Goal: Task Accomplishment & Management: Contribute content

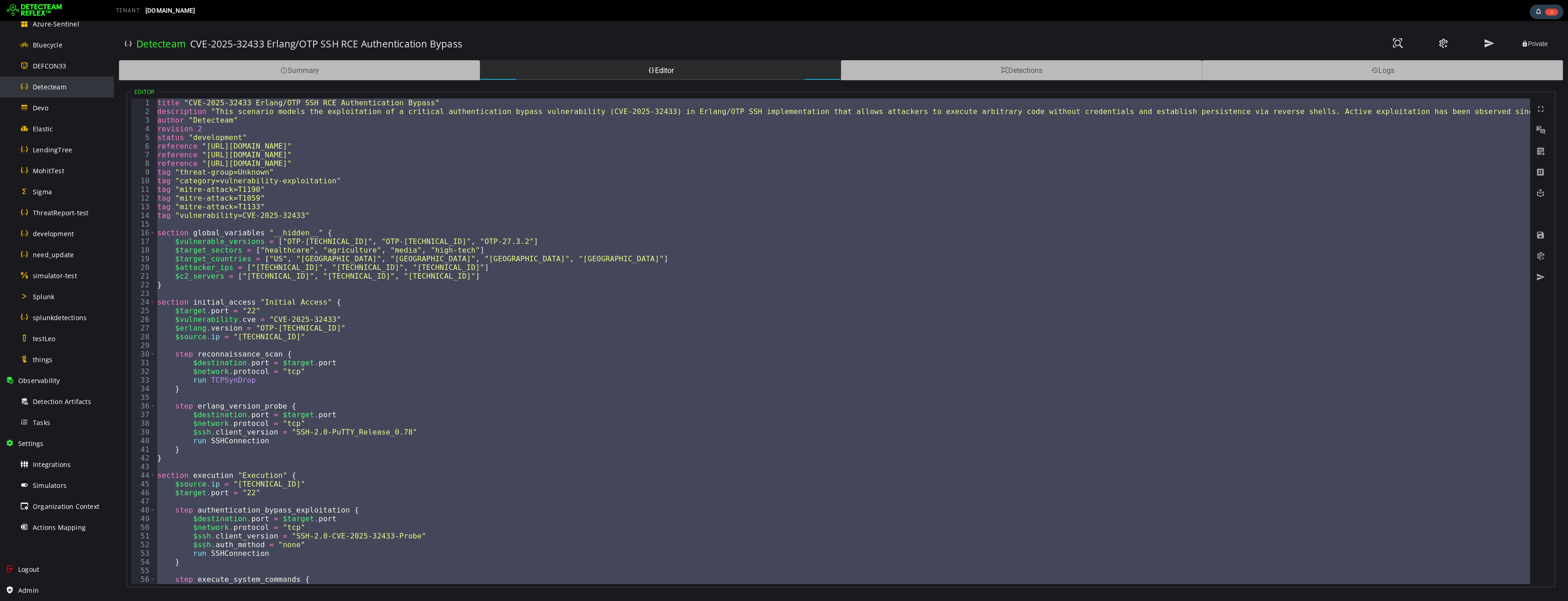
click at [59, 83] on span "Detecteam" at bounding box center [49, 87] width 34 height 9
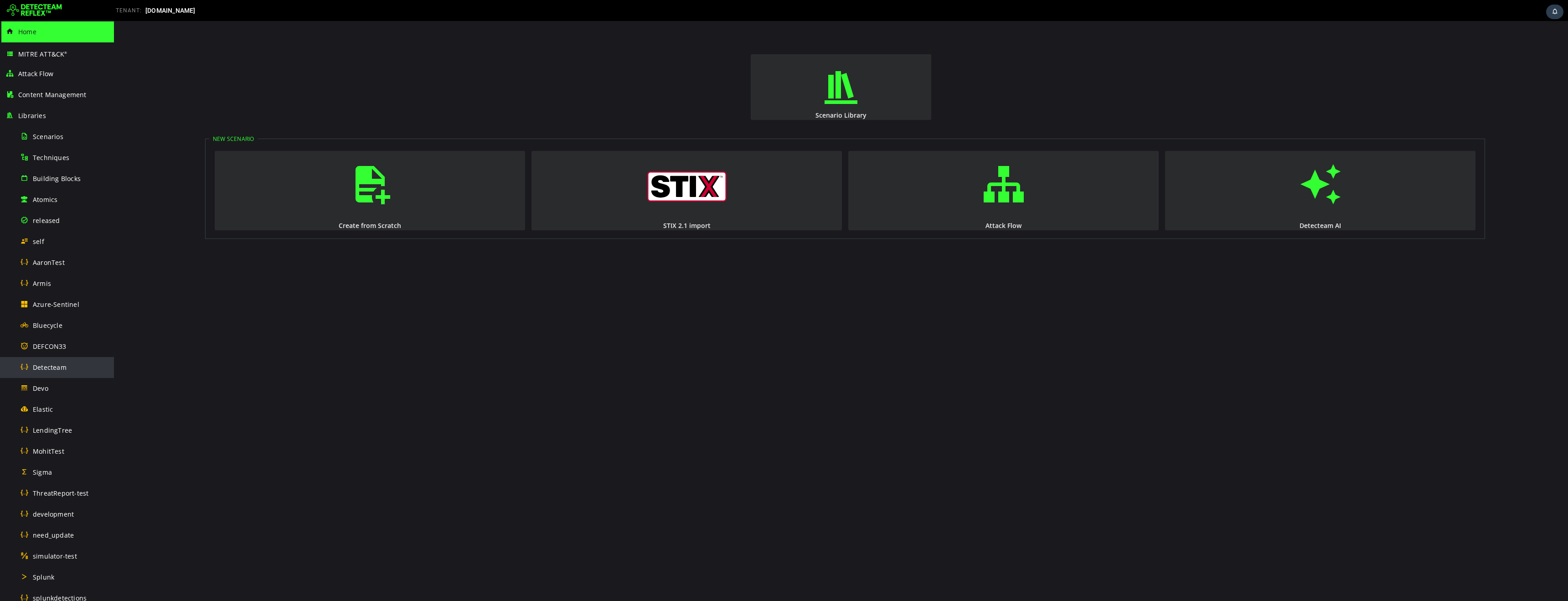
click at [46, 369] on span "Detecteam" at bounding box center [49, 367] width 34 height 9
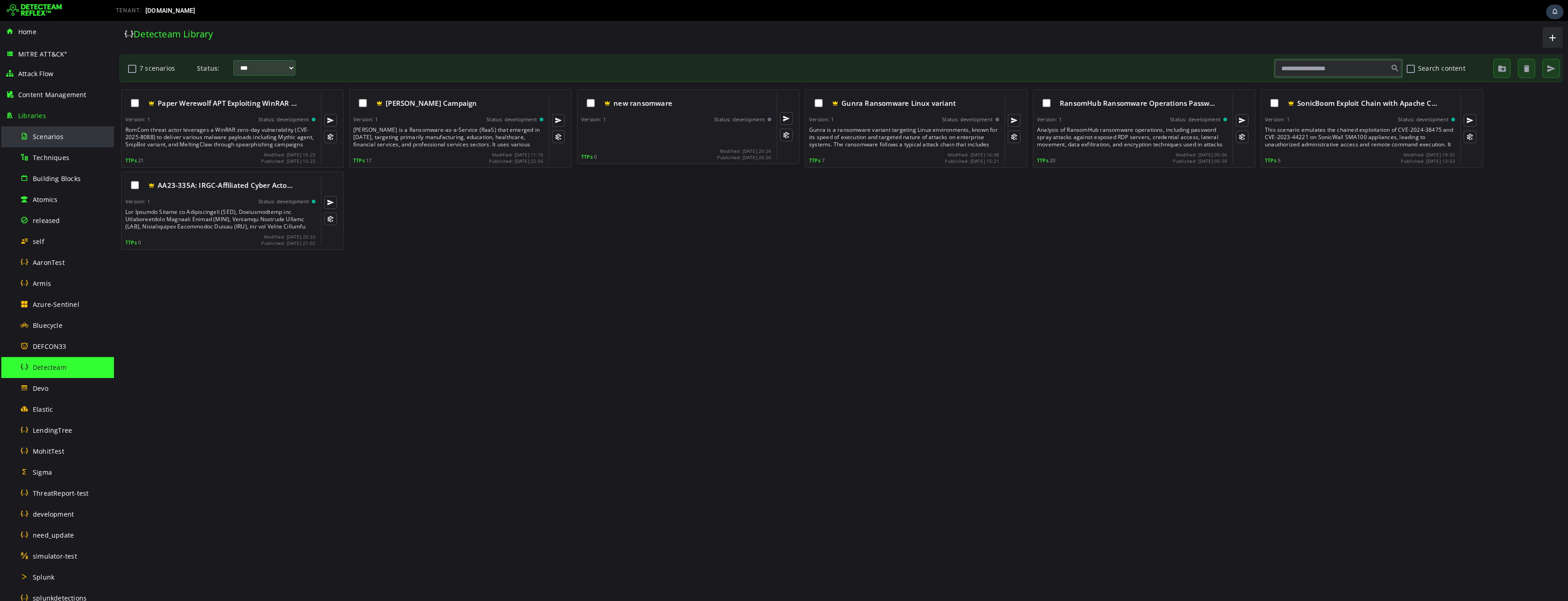
click at [45, 138] on span "Scenarios" at bounding box center [48, 136] width 31 height 9
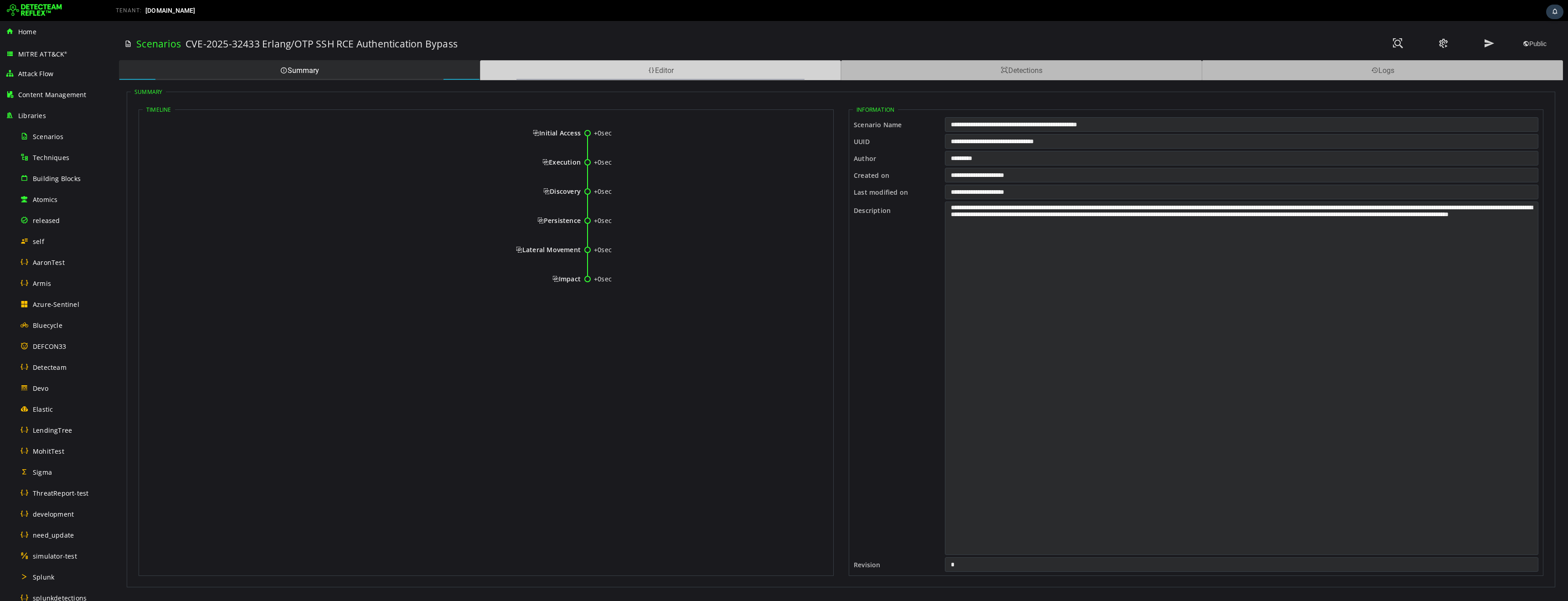
click at [677, 77] on div "Editor" at bounding box center [660, 70] width 361 height 20
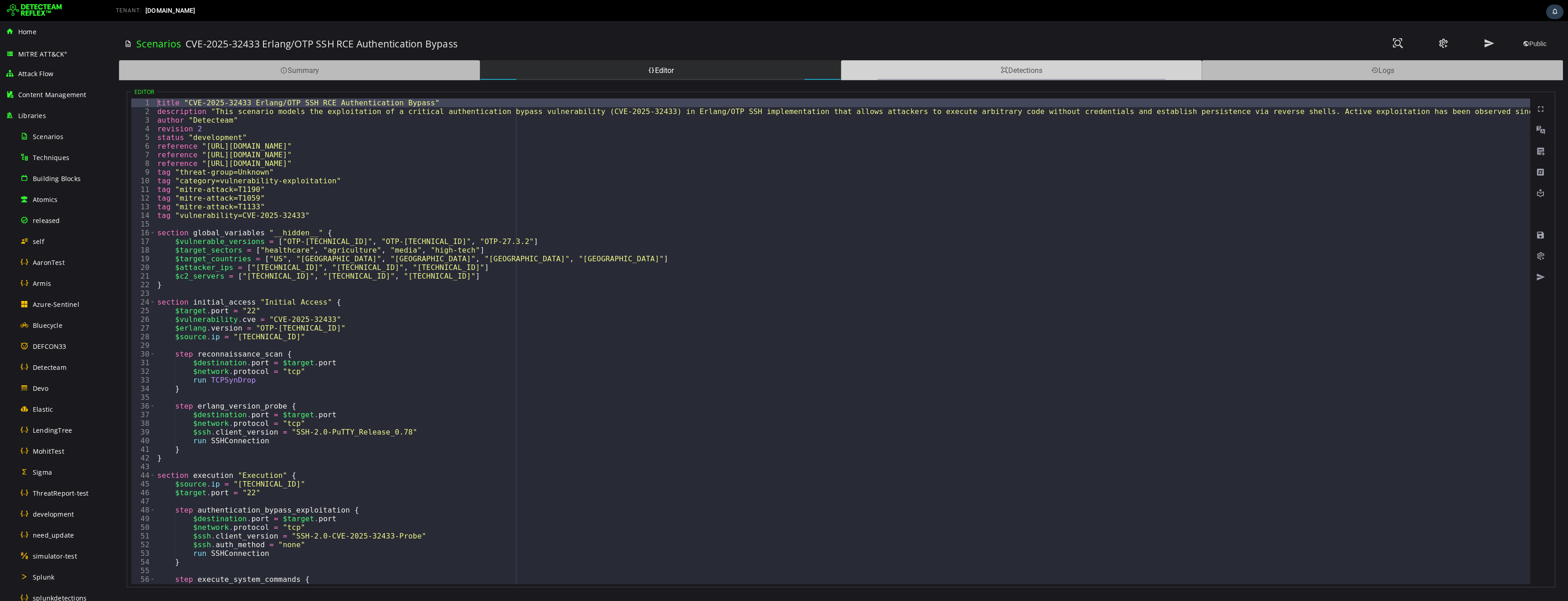
click at [992, 72] on div "Detections" at bounding box center [1021, 70] width 361 height 20
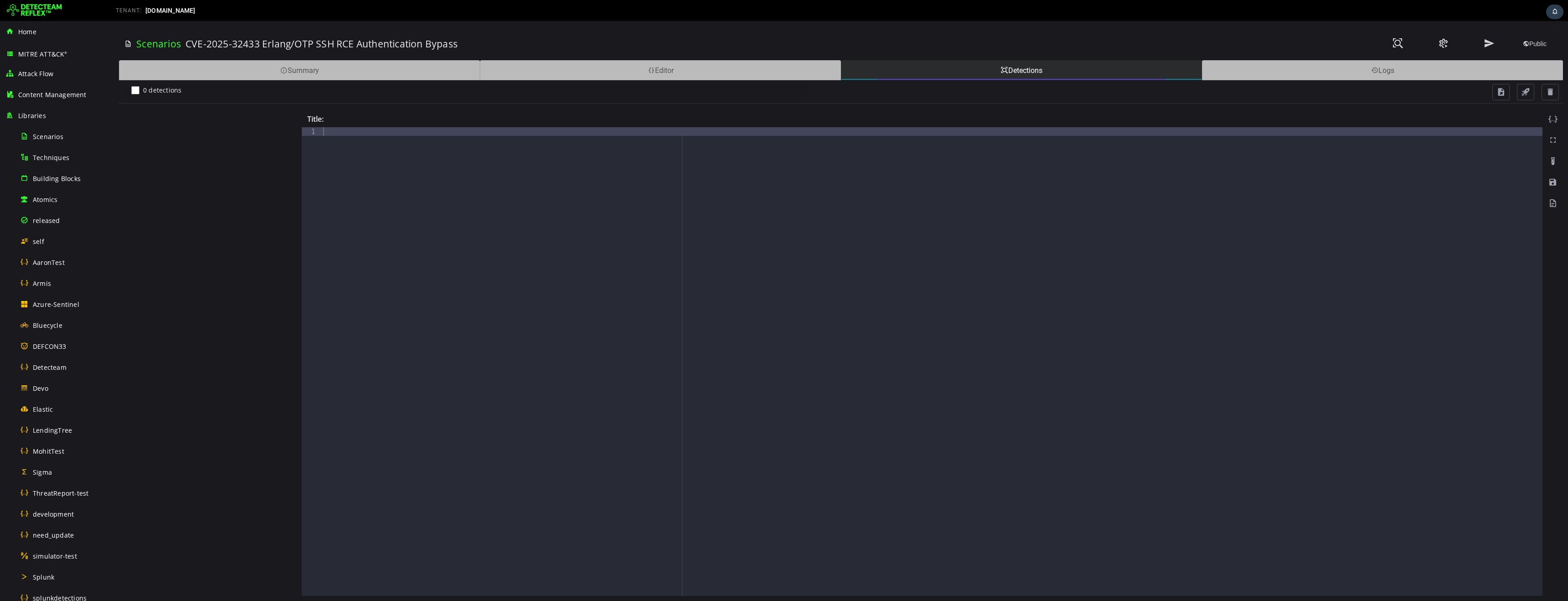
scroll to position [280, 0]
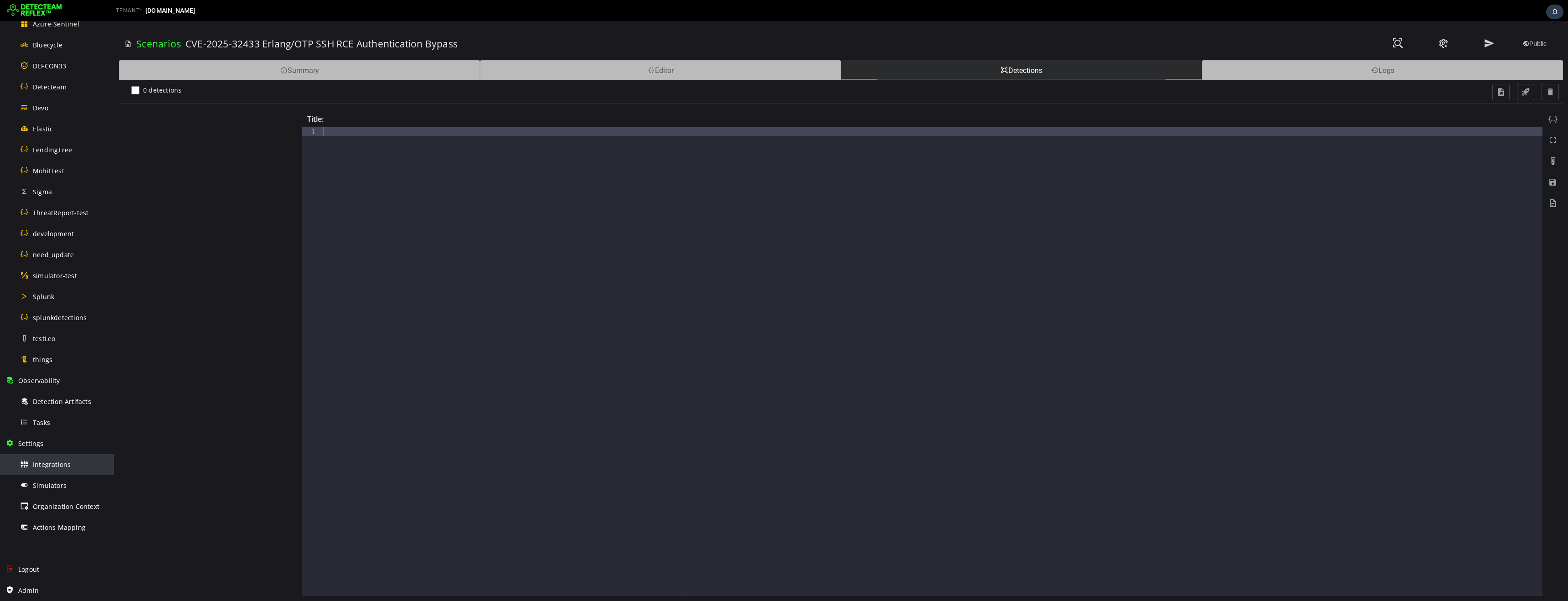
click at [56, 465] on span "Integrations" at bounding box center [51, 465] width 38 height 9
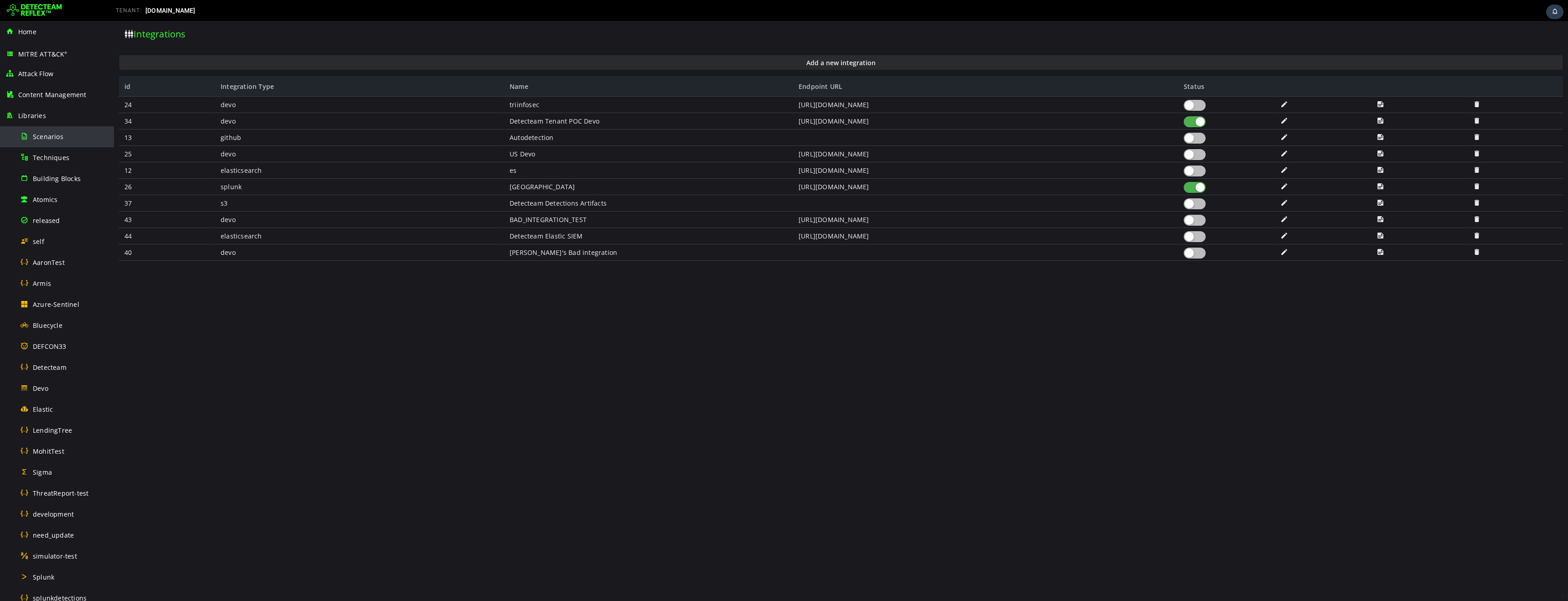
click at [55, 138] on span "Scenarios" at bounding box center [48, 136] width 31 height 9
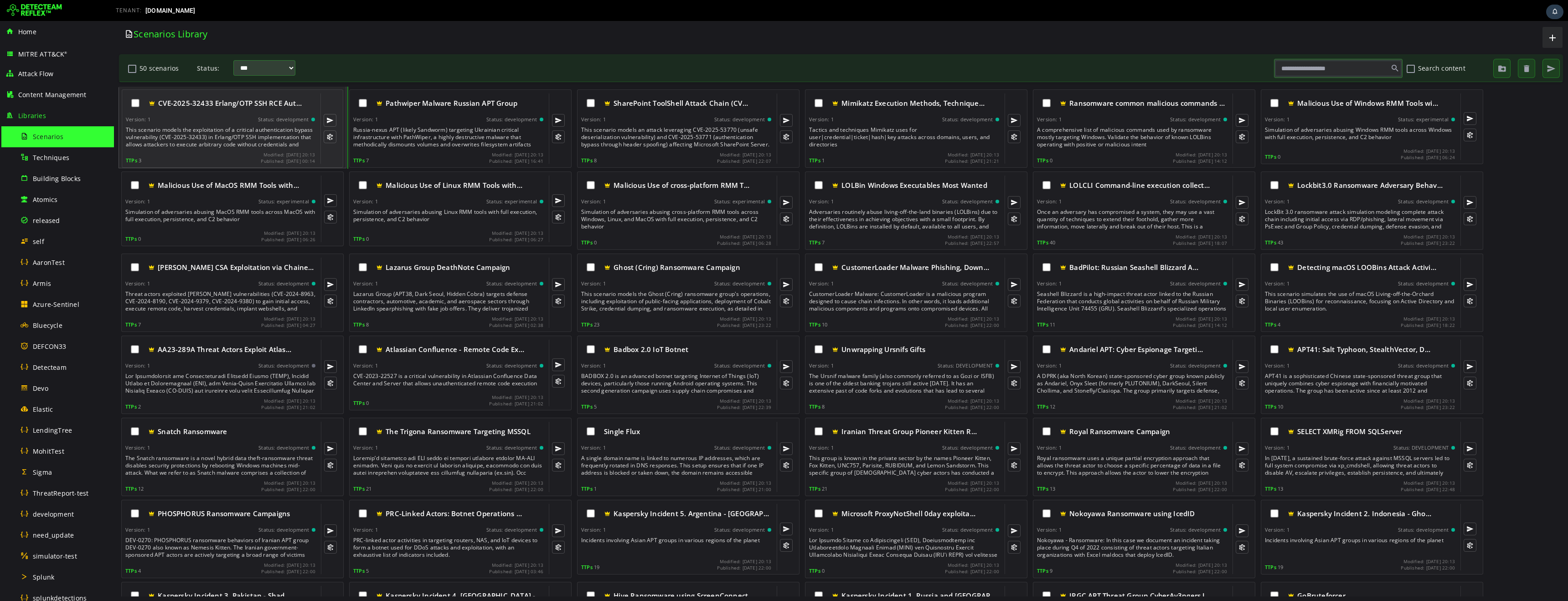
click at [207, 136] on div "This scenario models the exploitation of a critical authentication bypass vulne…" at bounding box center [221, 137] width 191 height 22
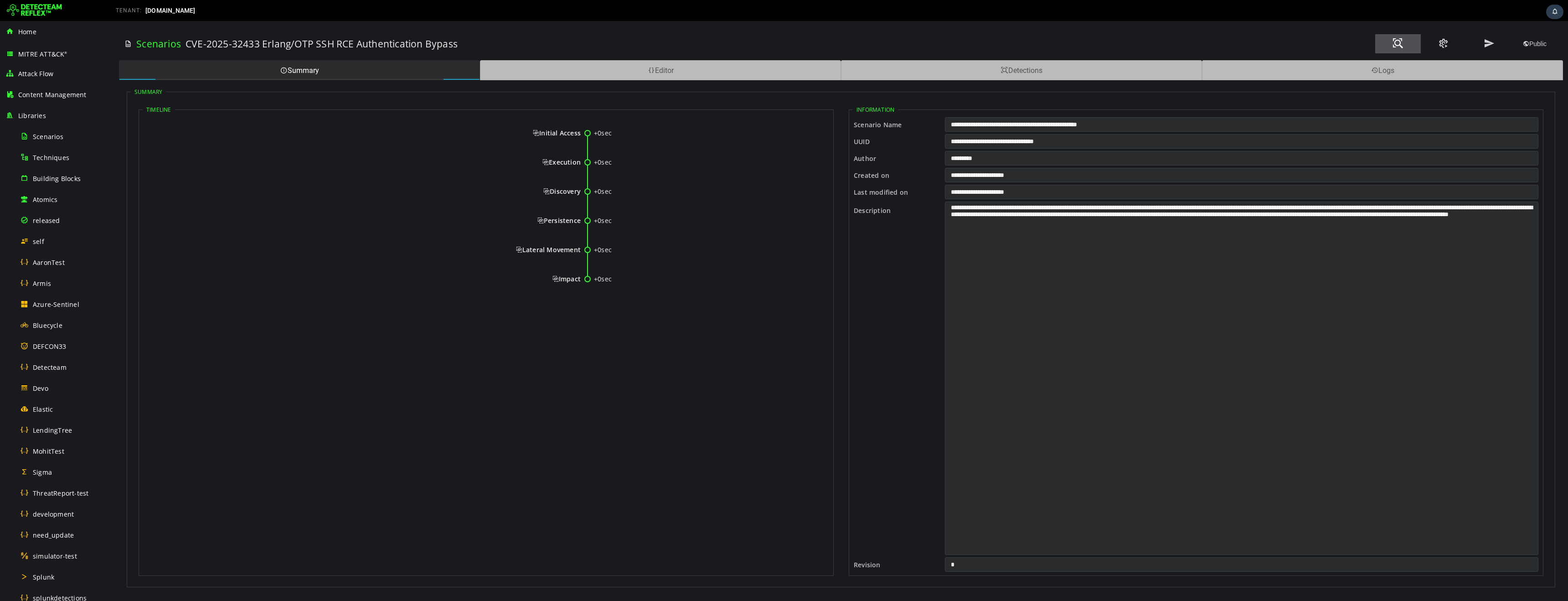
click at [1396, 42] on span at bounding box center [1398, 43] width 11 height 12
click at [47, 137] on span "Scenarios" at bounding box center [48, 136] width 31 height 9
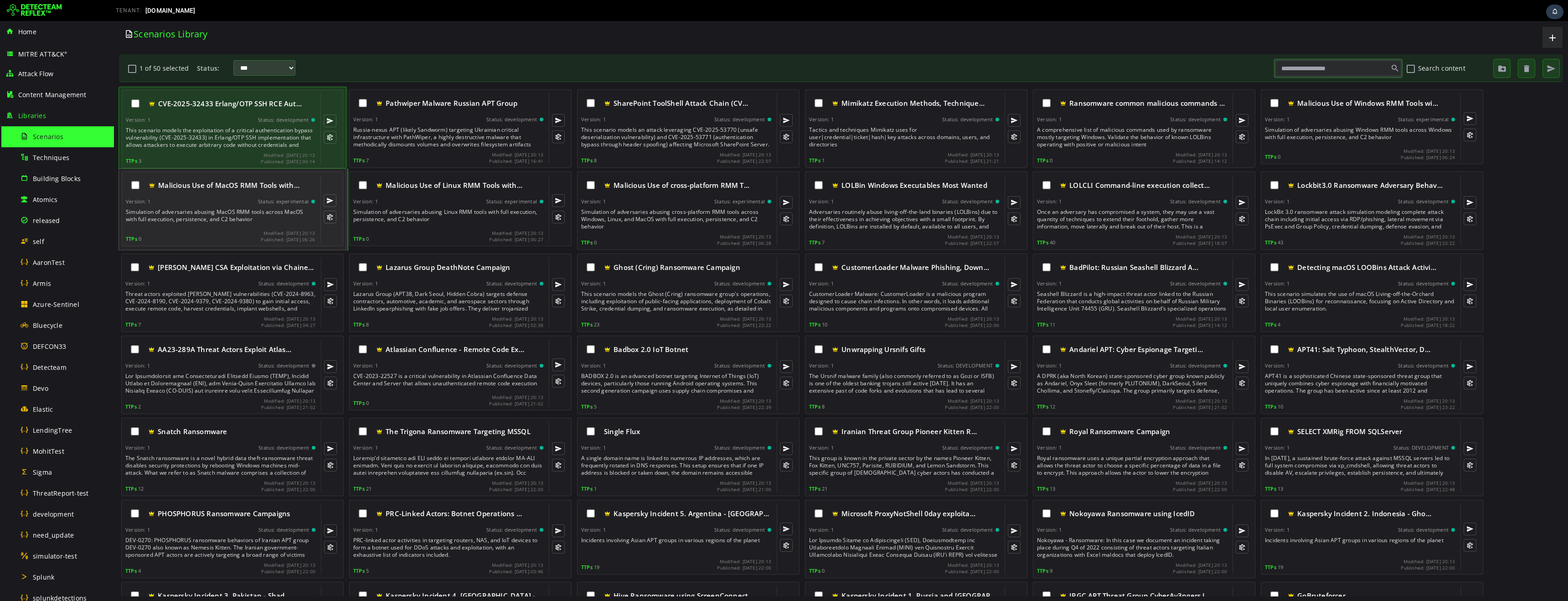
click at [214, 202] on div "Version: 1 Status: experimental" at bounding box center [220, 202] width 189 height 6
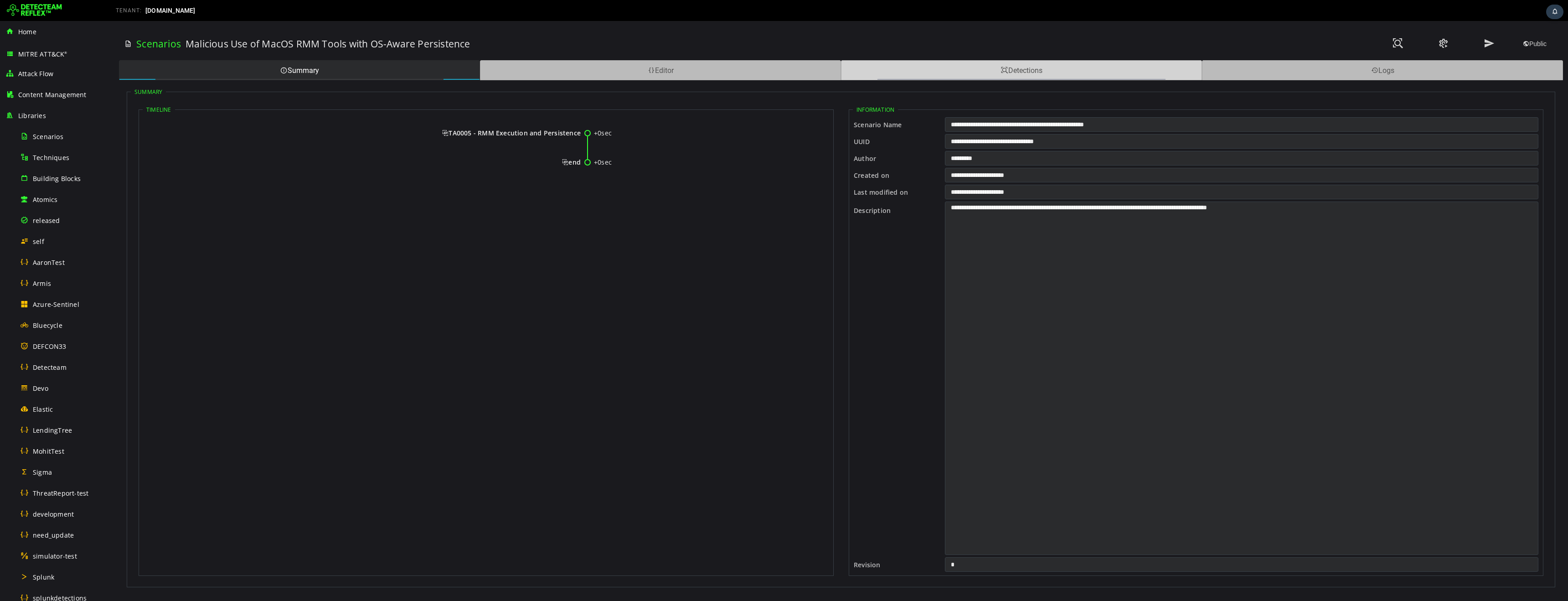
click at [1065, 72] on div "Detections" at bounding box center [1021, 70] width 361 height 20
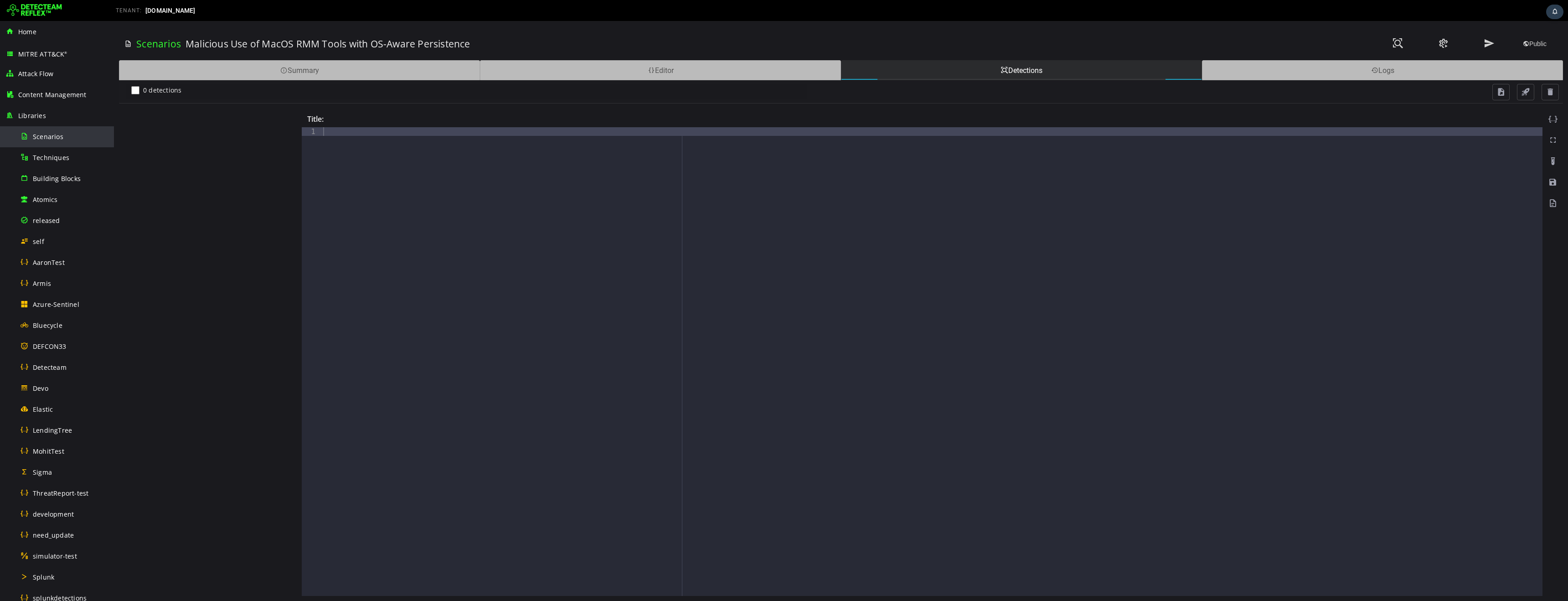
click at [53, 138] on span "Scenarios" at bounding box center [48, 136] width 31 height 9
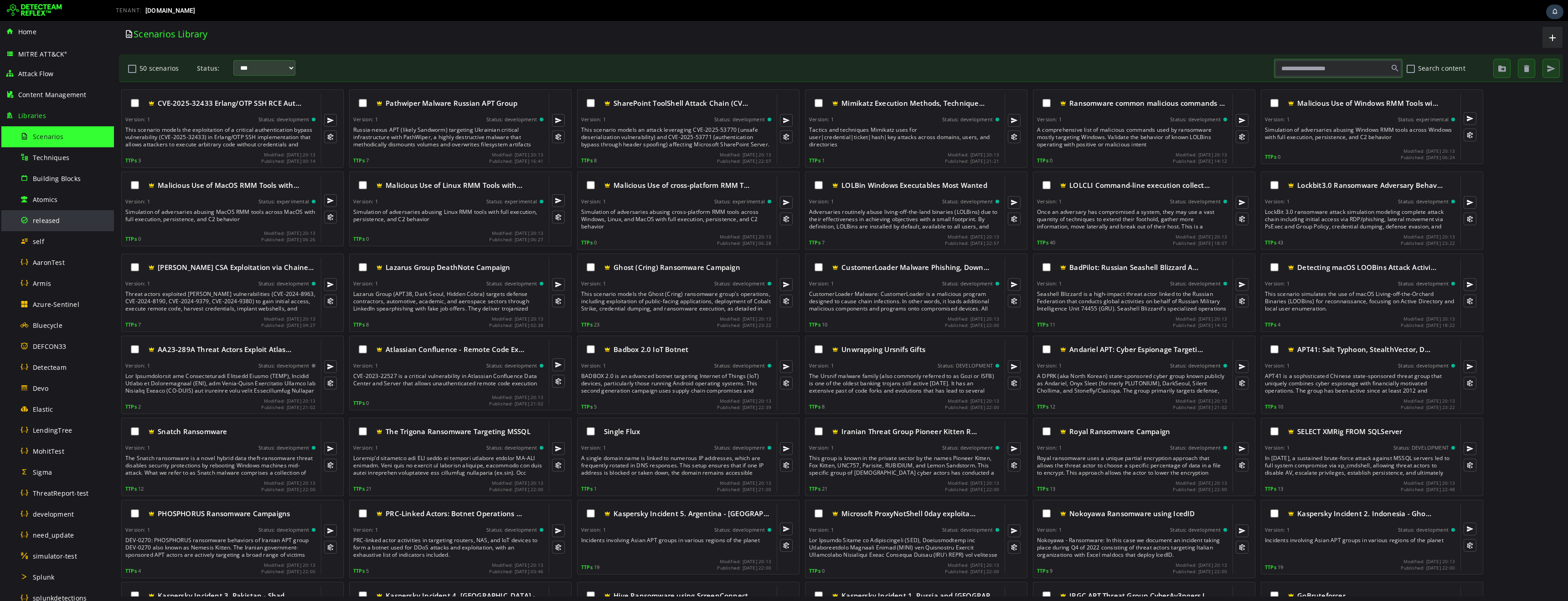
click at [53, 223] on span "released" at bounding box center [46, 221] width 27 height 9
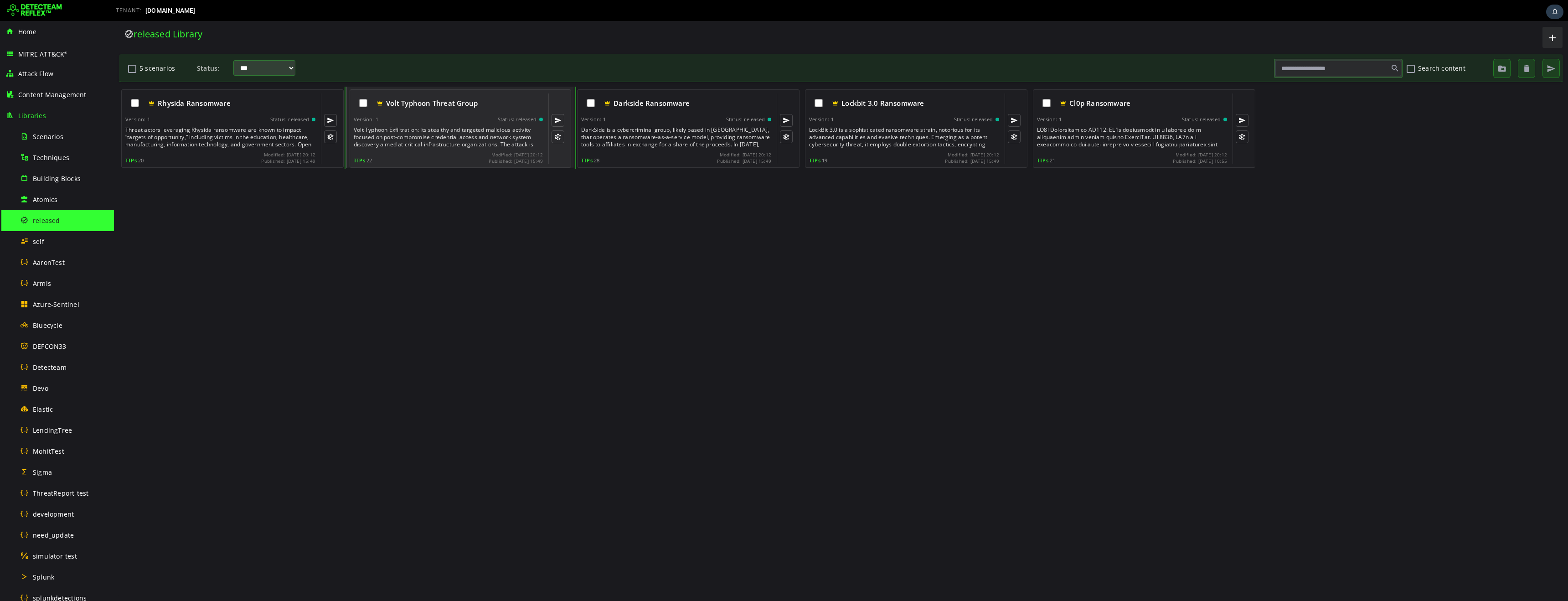
click at [467, 134] on div "Volt Typhoon Exfiltration: Its stealthy and targeted malicious activity focused…" at bounding box center [449, 137] width 191 height 22
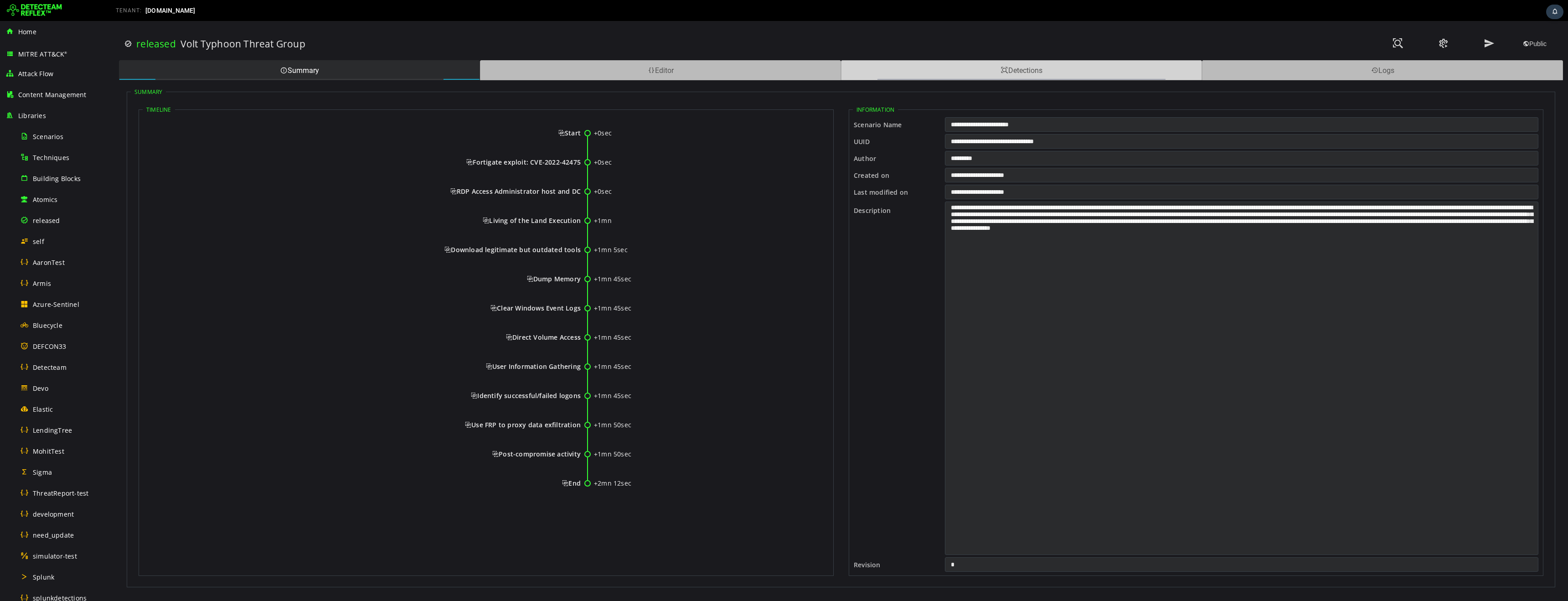
click at [1129, 67] on div "Detections" at bounding box center [1021, 70] width 361 height 20
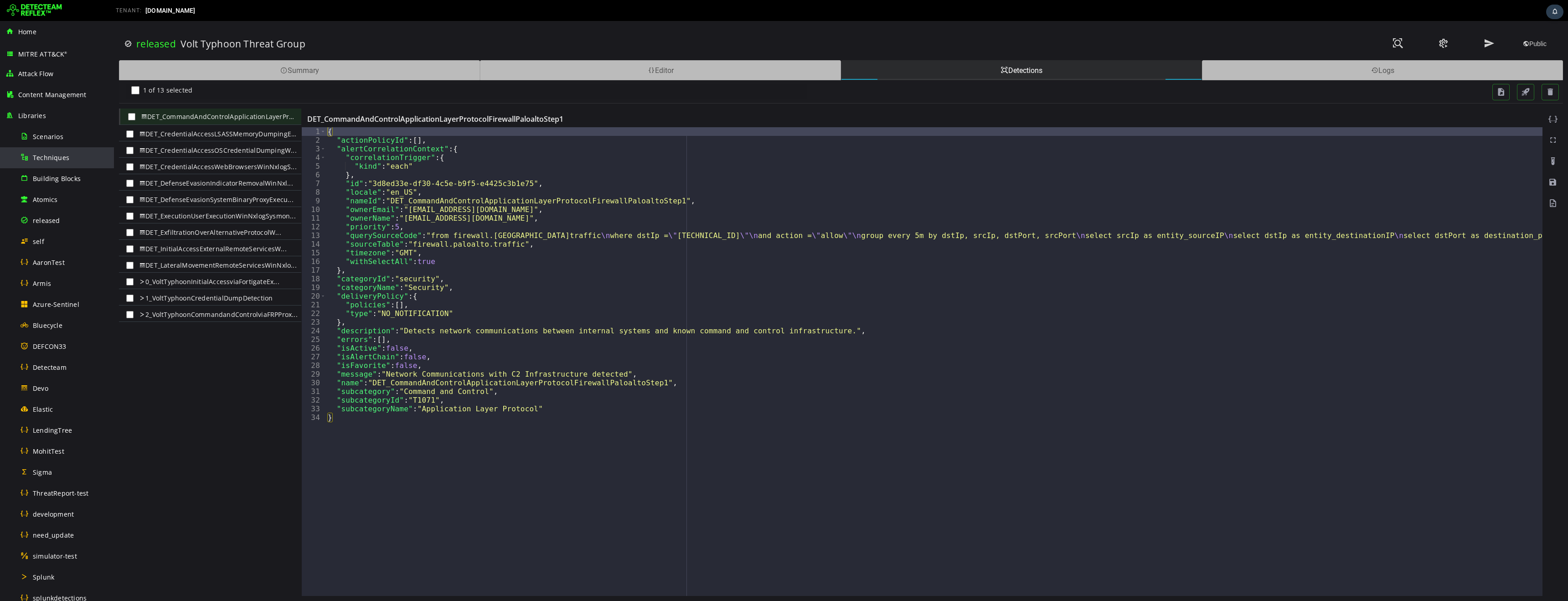
click at [56, 157] on span "Techniques" at bounding box center [51, 157] width 36 height 9
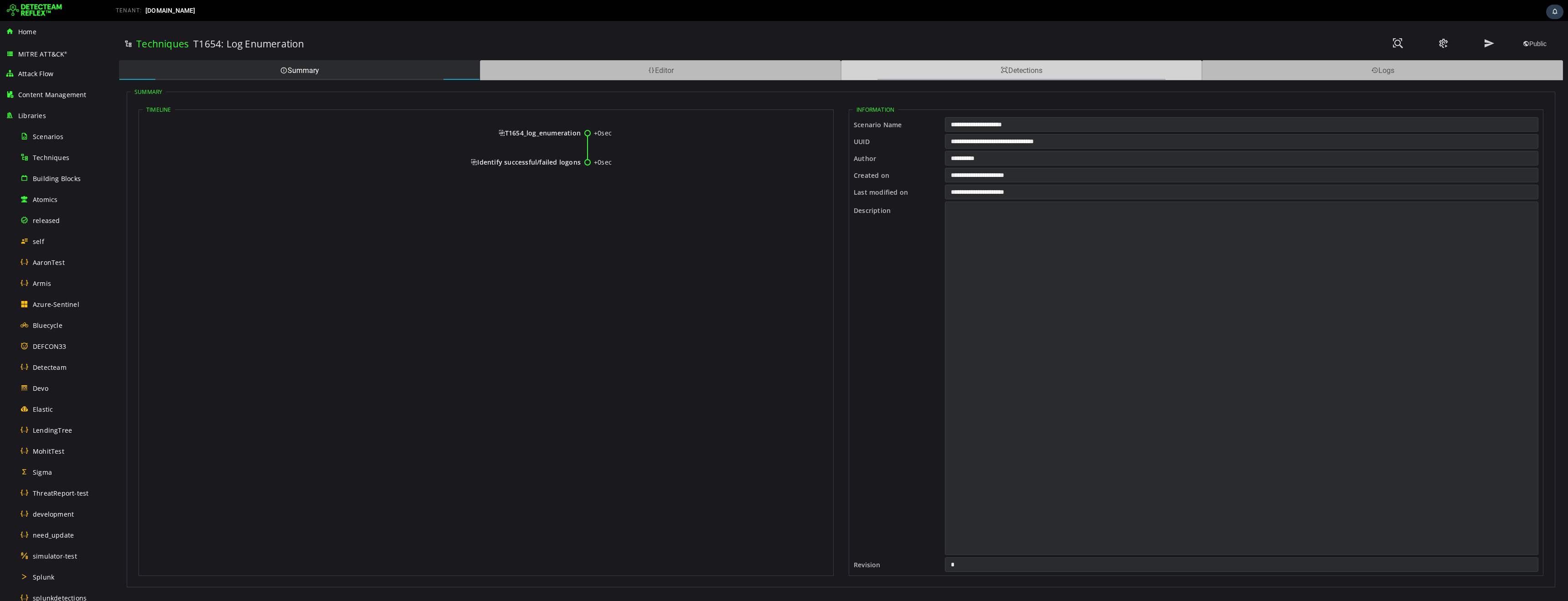
click at [987, 78] on div "Detections" at bounding box center [1021, 70] width 361 height 20
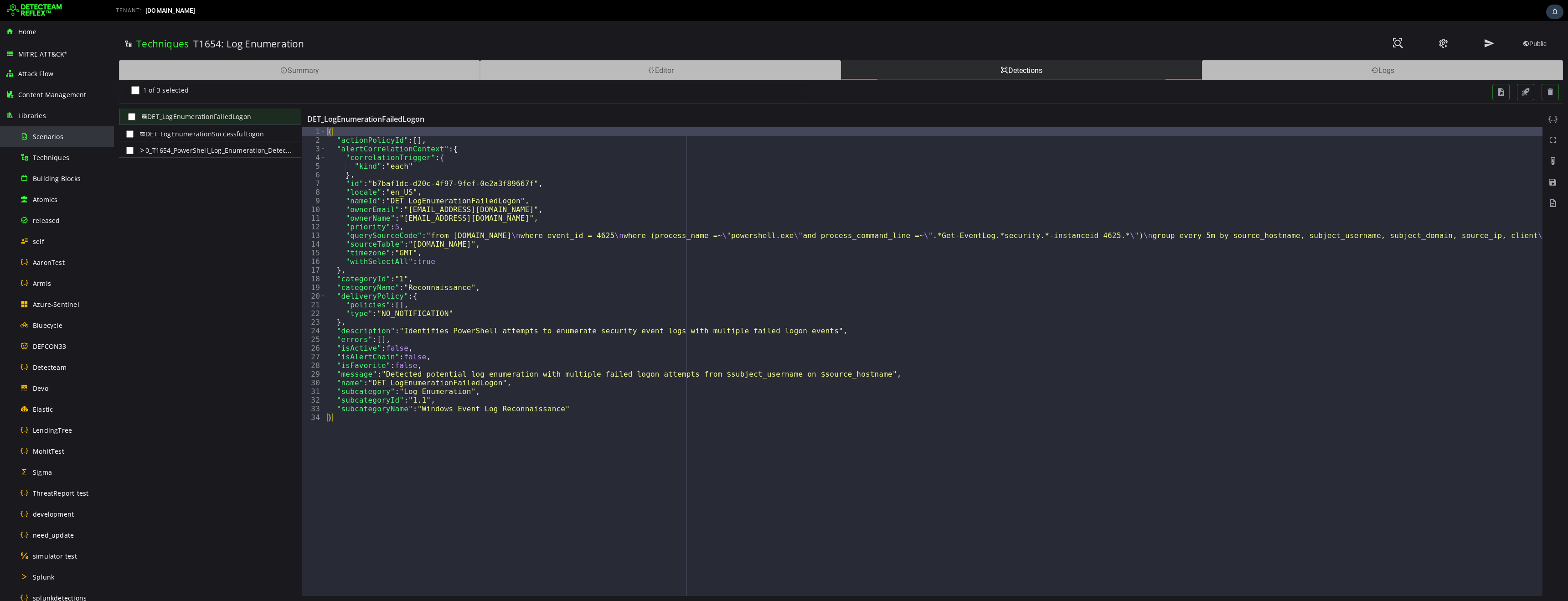
click at [47, 139] on span "Scenarios" at bounding box center [48, 136] width 31 height 9
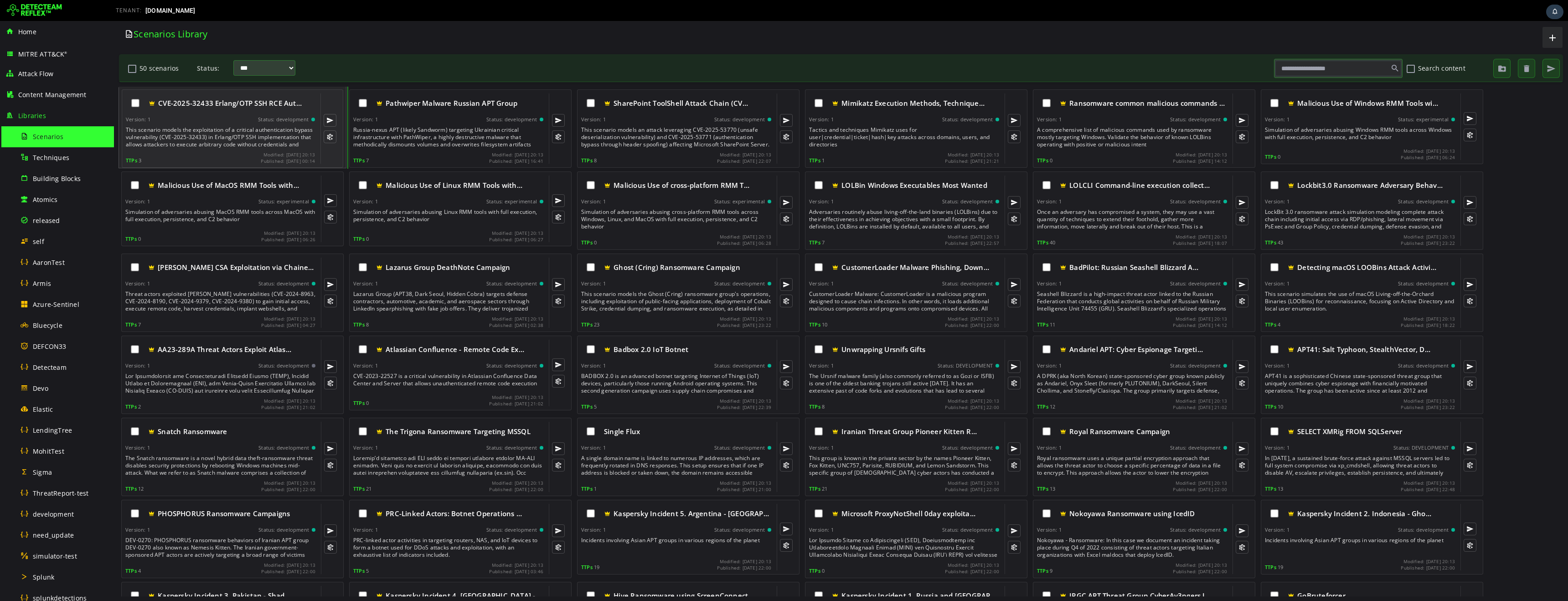
click at [241, 133] on div "This scenario models the exploitation of a critical authentication bypass vulne…" at bounding box center [221, 137] width 191 height 22
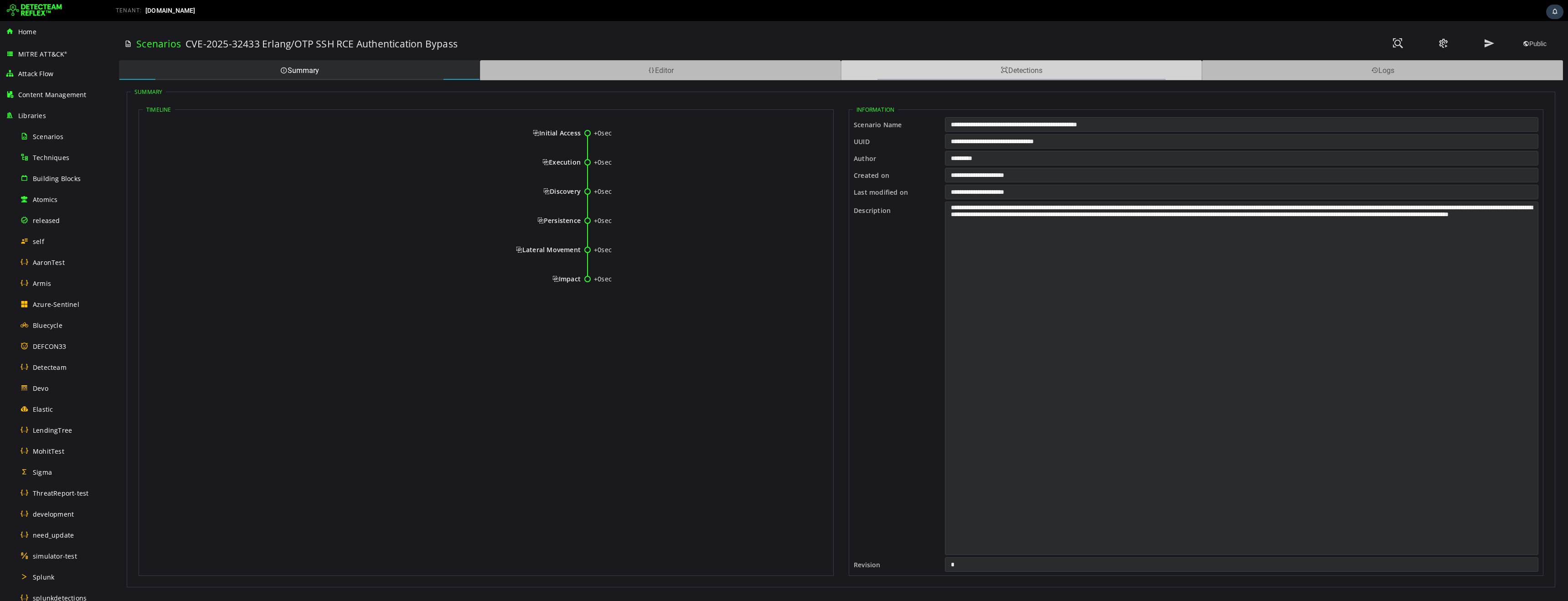
click at [1015, 71] on div "Detections" at bounding box center [1021, 70] width 361 height 20
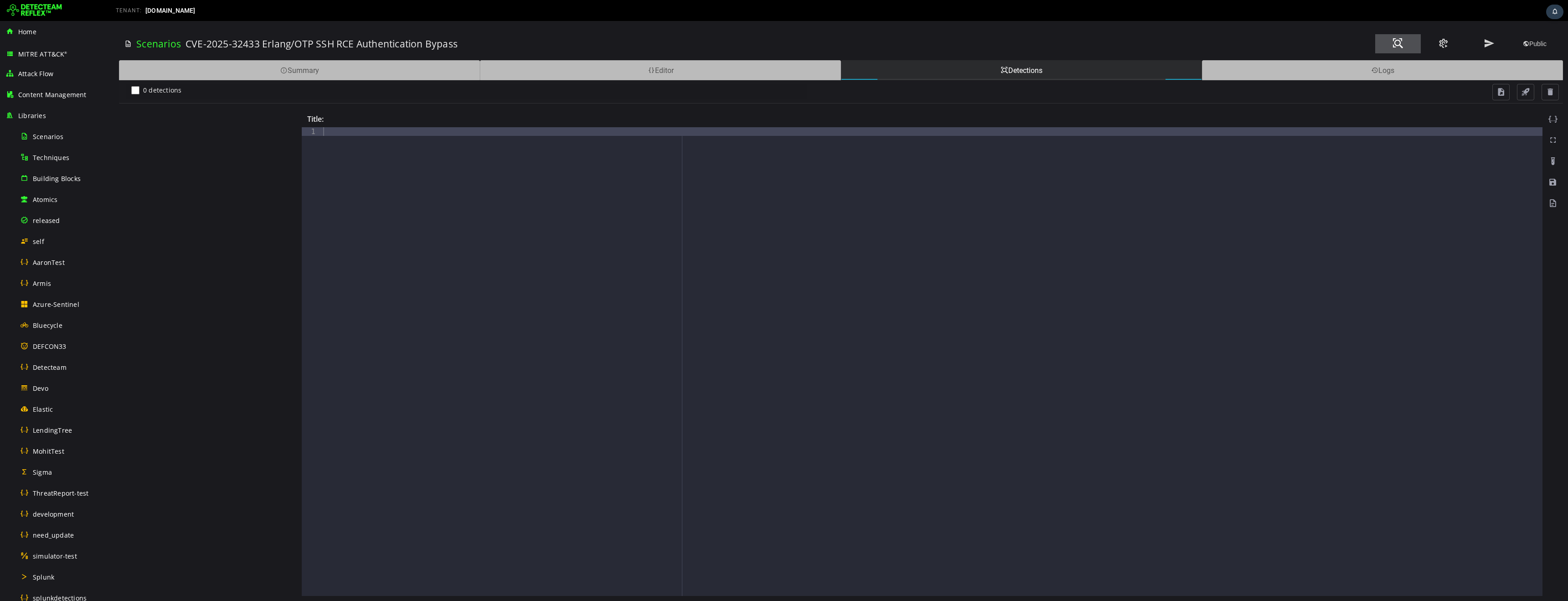
click at [1398, 44] on span at bounding box center [1398, 43] width 11 height 12
click at [1398, 44] on span at bounding box center [1398, 43] width 11 height 12
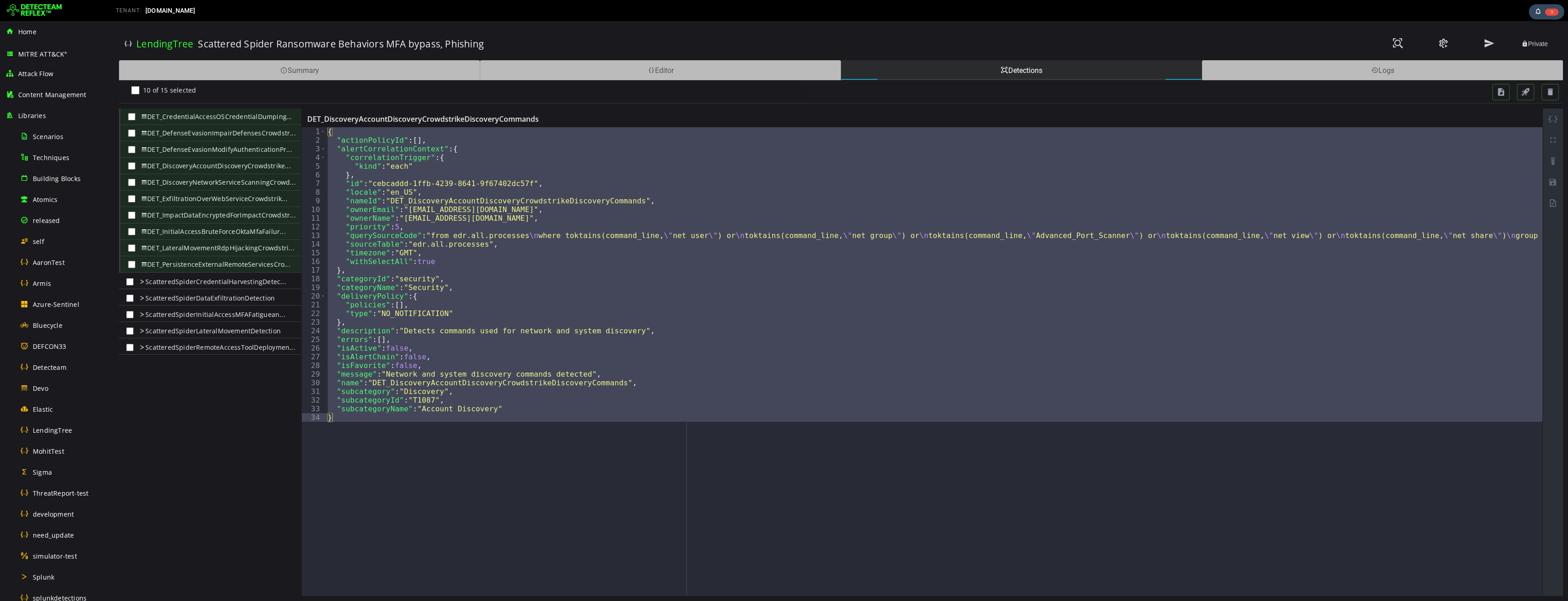
click at [1546, 13] on span "9" at bounding box center [1552, 11] width 14 height 7
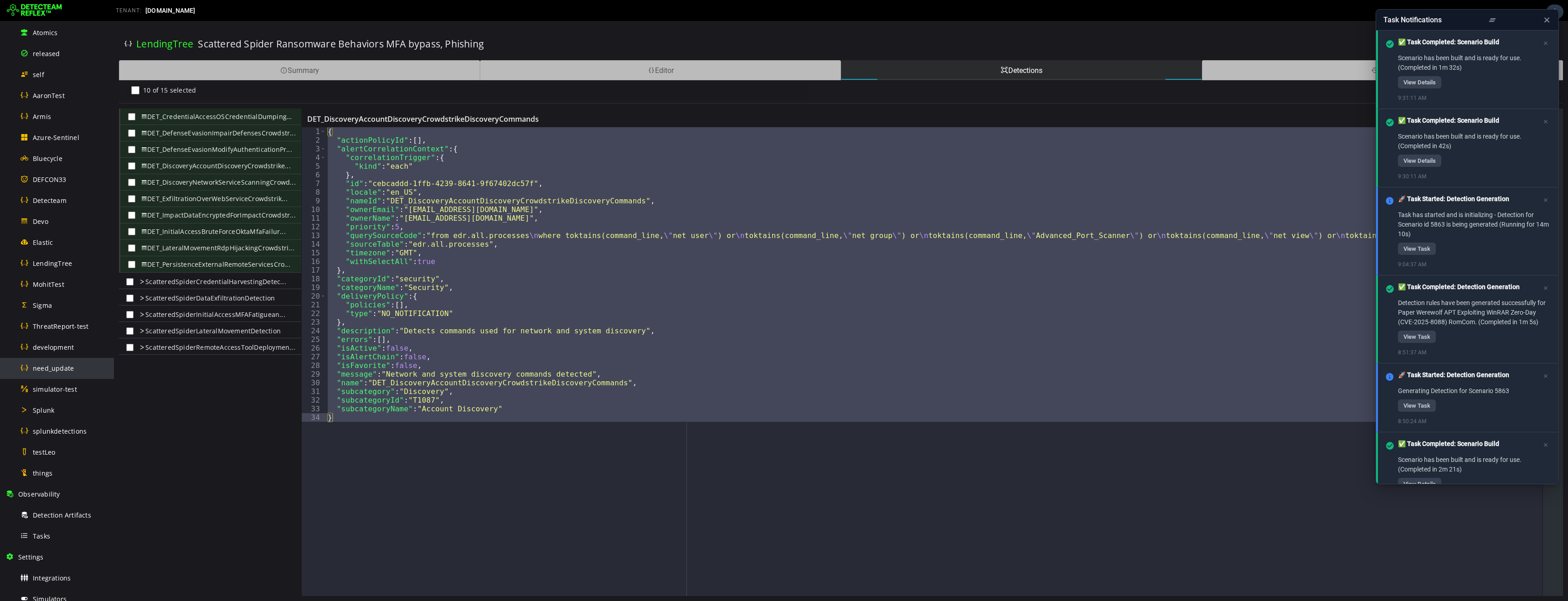
scroll to position [280, 0]
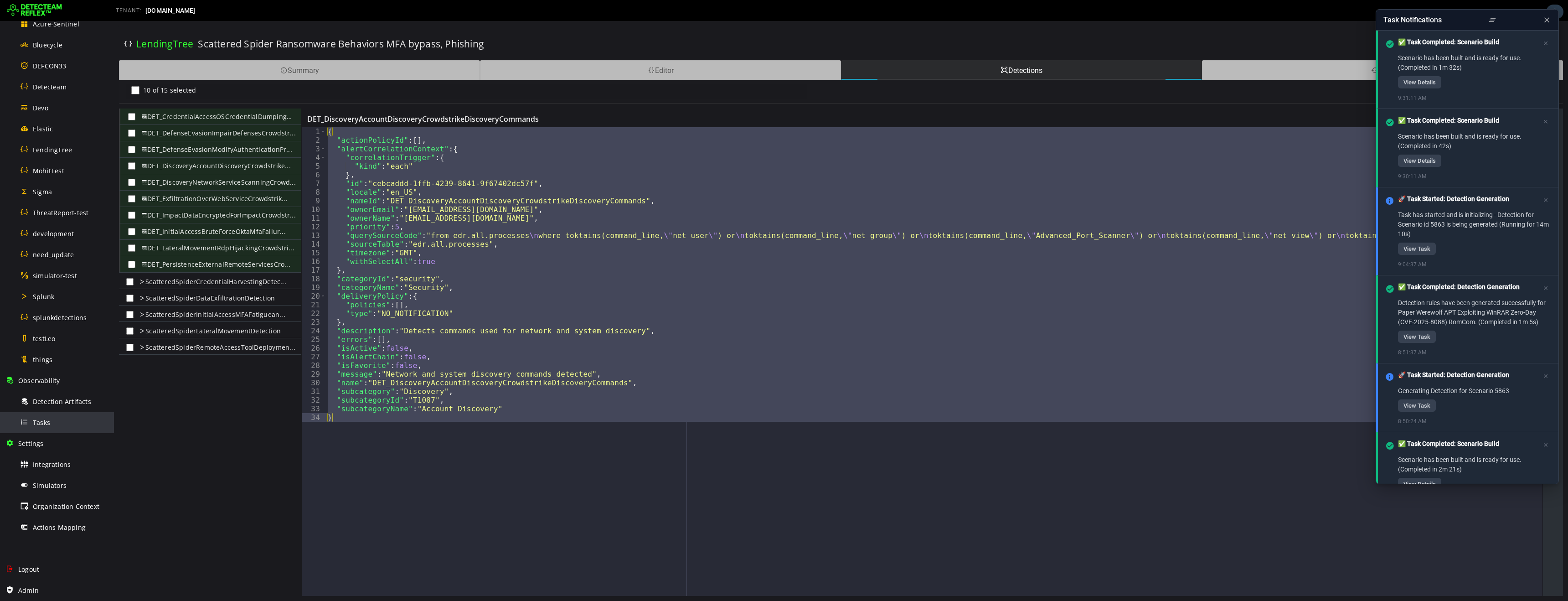
click at [46, 427] on div "Tasks" at bounding box center [64, 422] width 89 height 21
click at [1549, 21] on icon at bounding box center [1547, 20] width 9 height 9
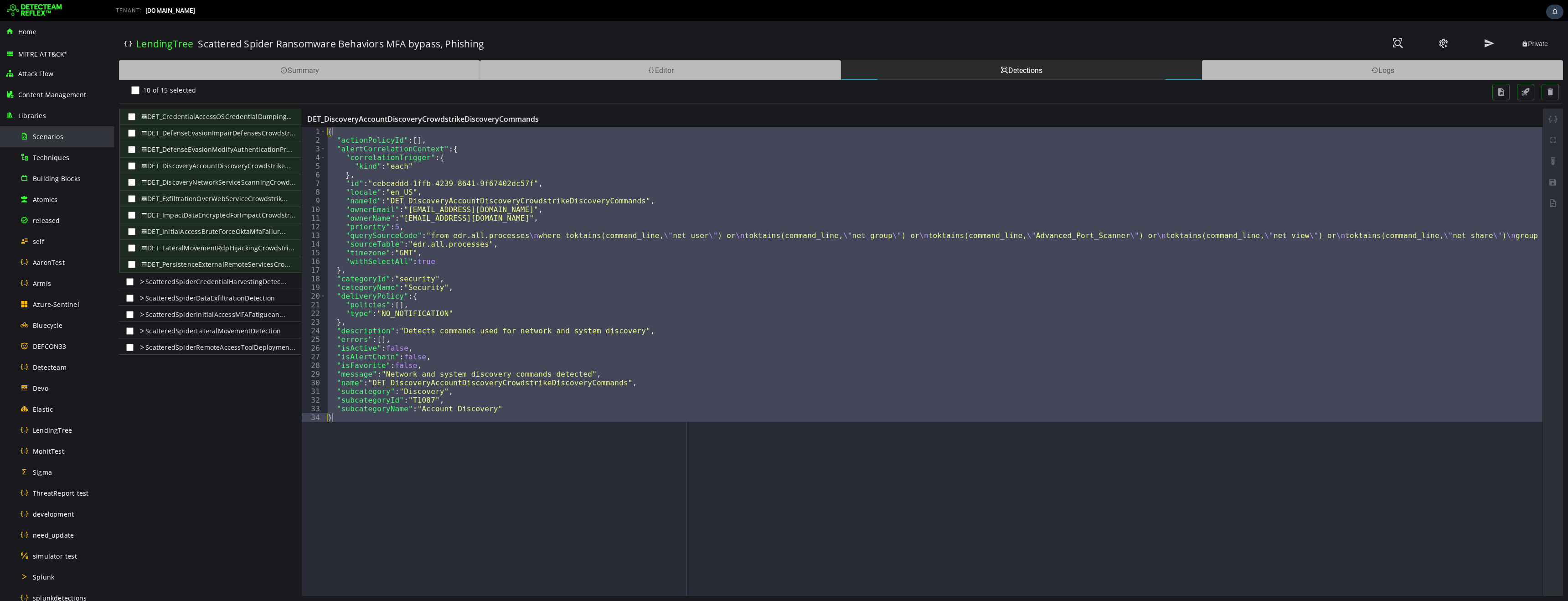
click at [52, 136] on span "Scenarios" at bounding box center [48, 136] width 31 height 9
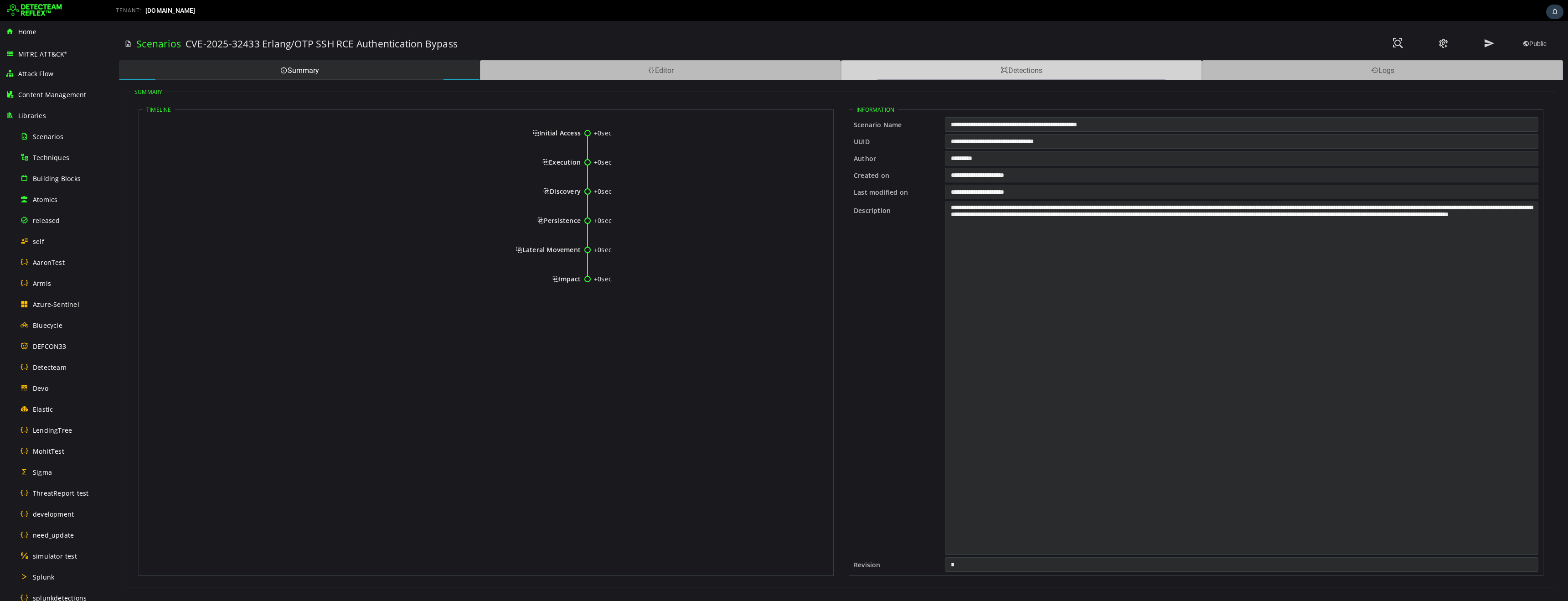
click at [1015, 76] on div "Detections" at bounding box center [1021, 70] width 361 height 20
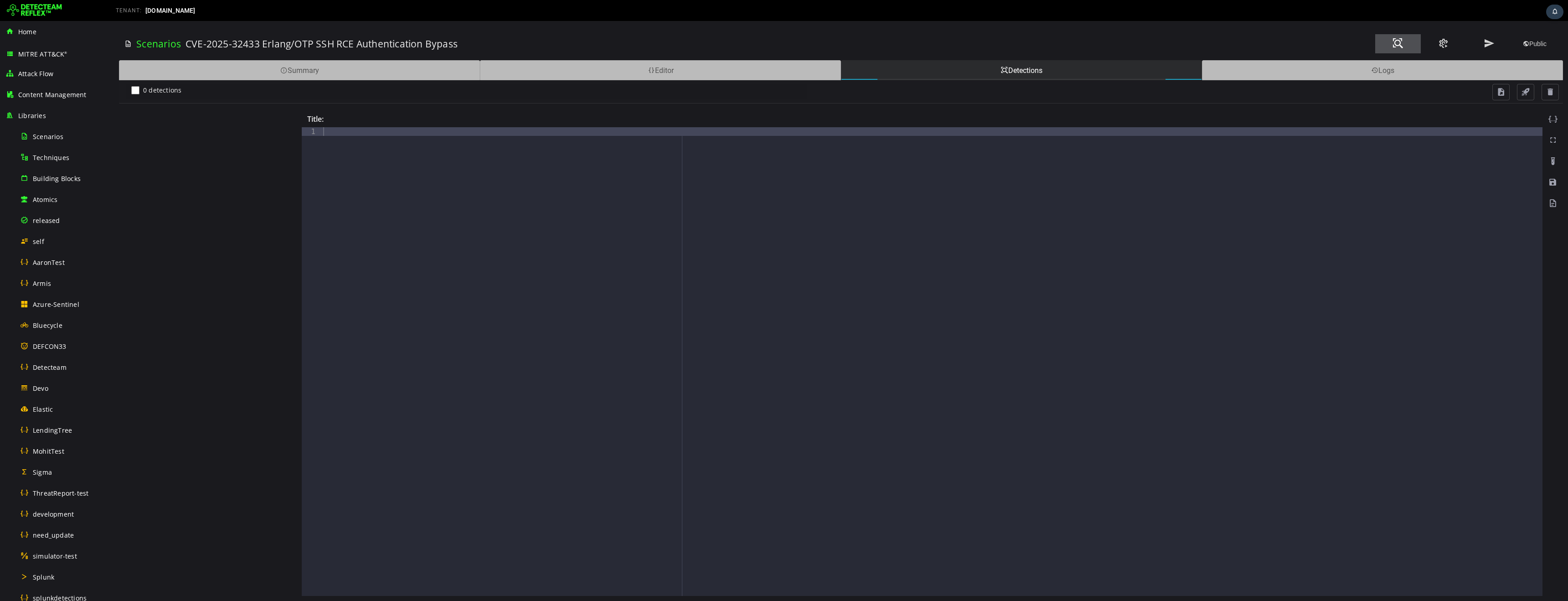
click at [1396, 45] on span at bounding box center [1398, 43] width 11 height 12
click at [1487, 44] on span at bounding box center [1489, 43] width 11 height 12
click at [1398, 45] on span at bounding box center [1398, 43] width 11 height 12
click at [1396, 44] on span at bounding box center [1398, 43] width 11 height 12
click at [1552, 120] on span at bounding box center [1553, 119] width 9 height 9
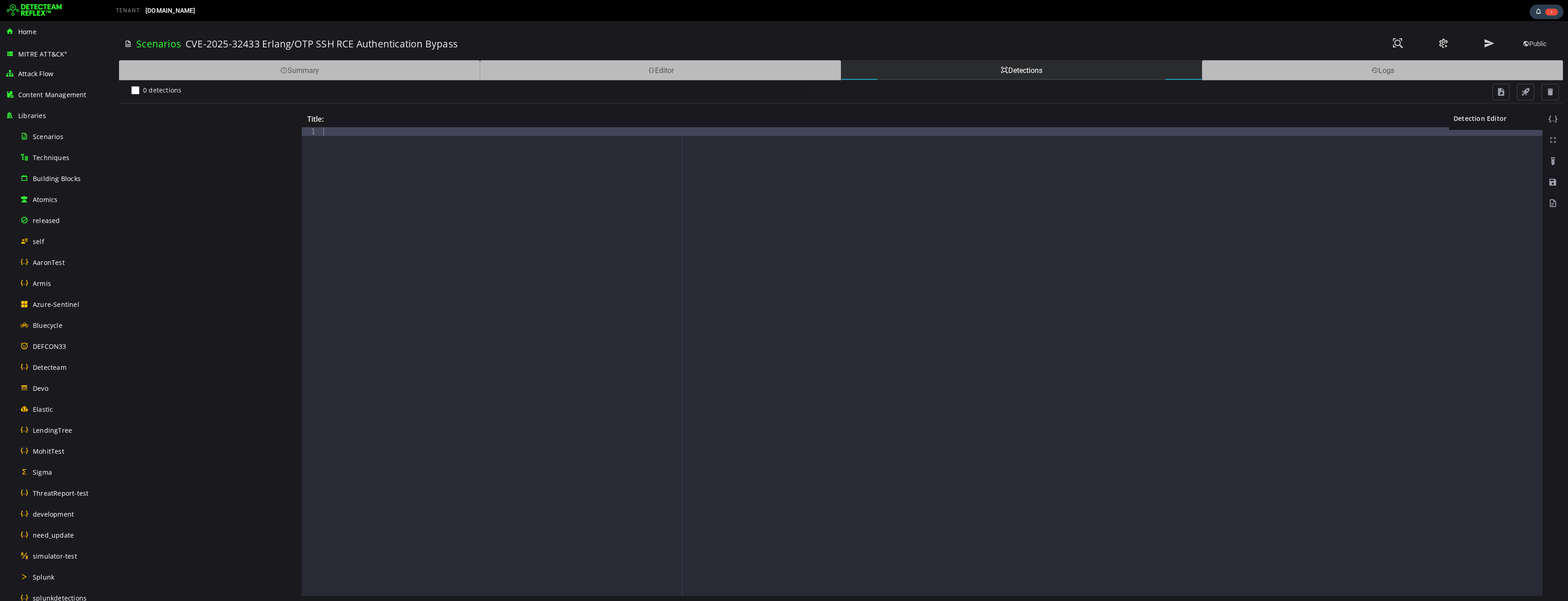
click at [1553, 119] on span at bounding box center [1553, 119] width 9 height 9
click at [1354, 126] on div "Title:" at bounding box center [922, 118] width 1241 height 19
click at [1553, 119] on span at bounding box center [1553, 119] width 9 height 9
click at [882, 290] on div at bounding box center [932, 370] width 1222 height 486
type textarea "*"
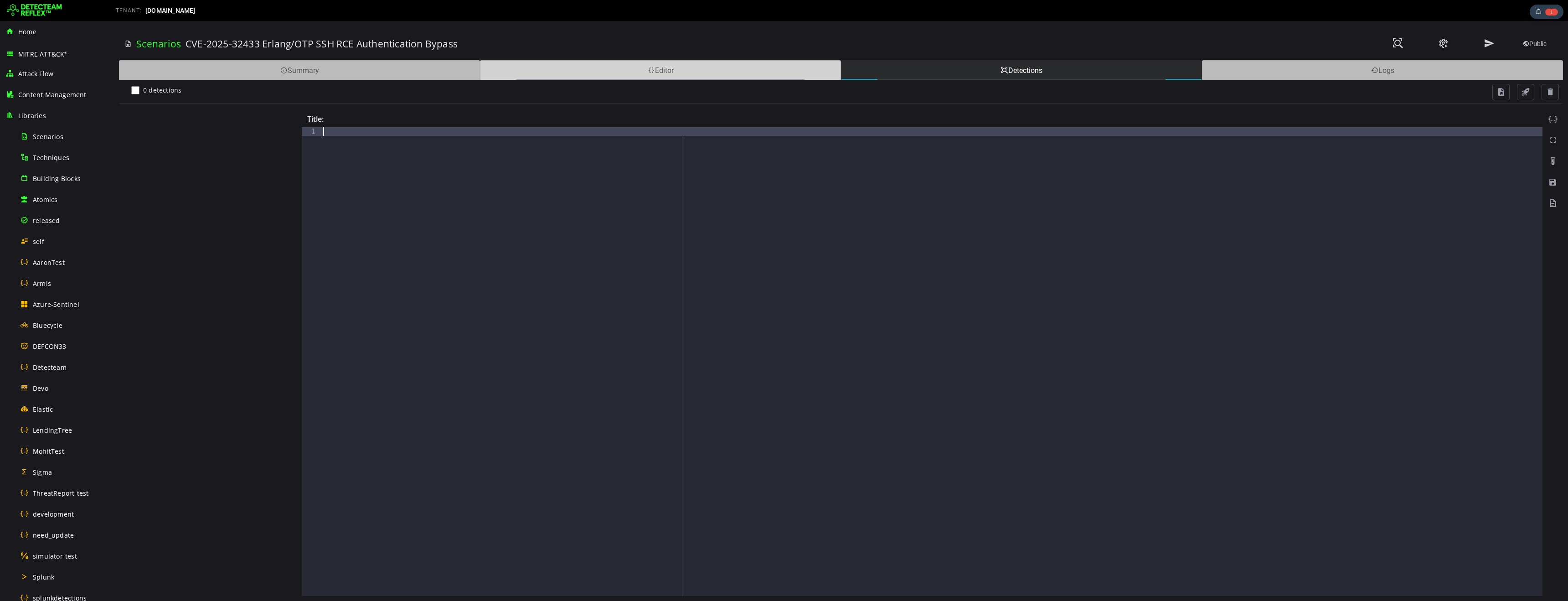
click at [605, 76] on div "Editor" at bounding box center [660, 70] width 361 height 20
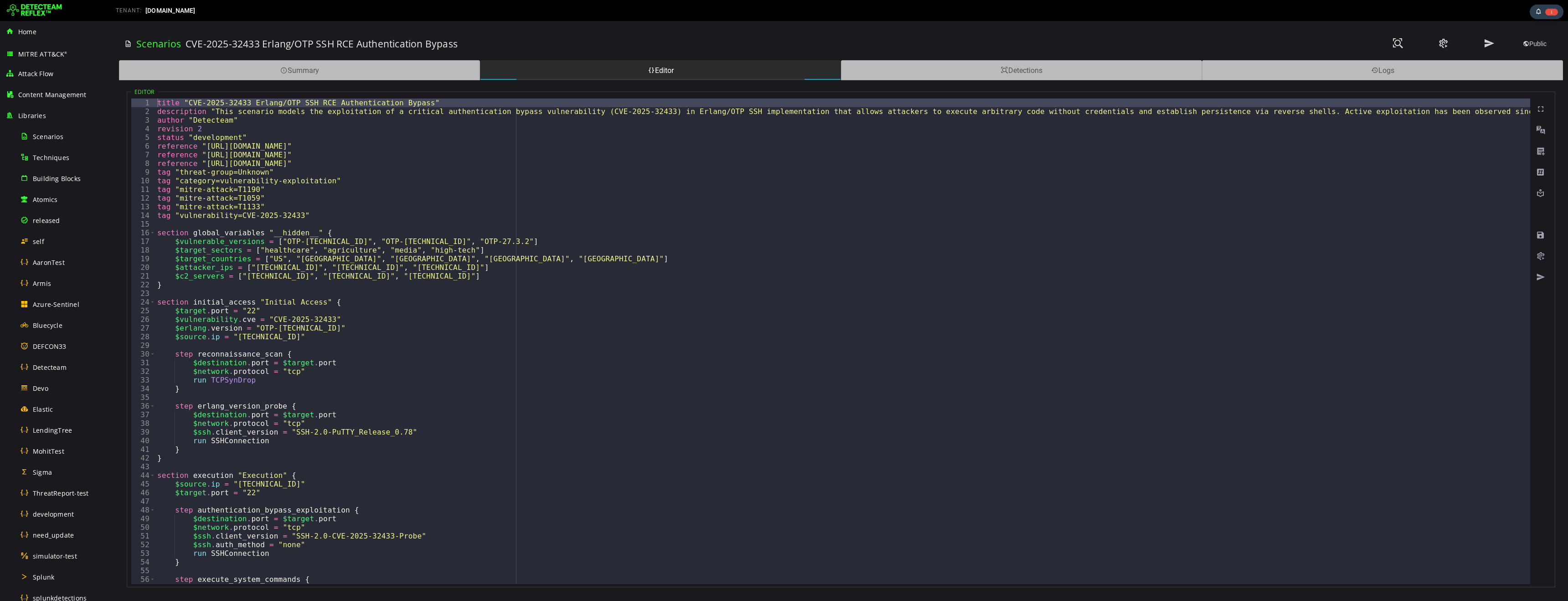
click at [532, 258] on div "title "CVE-2025-32433 Erlang/OTP SSH RCE Authentication Bypass" description "Th…" at bounding box center [1249, 350] width 2187 height 503
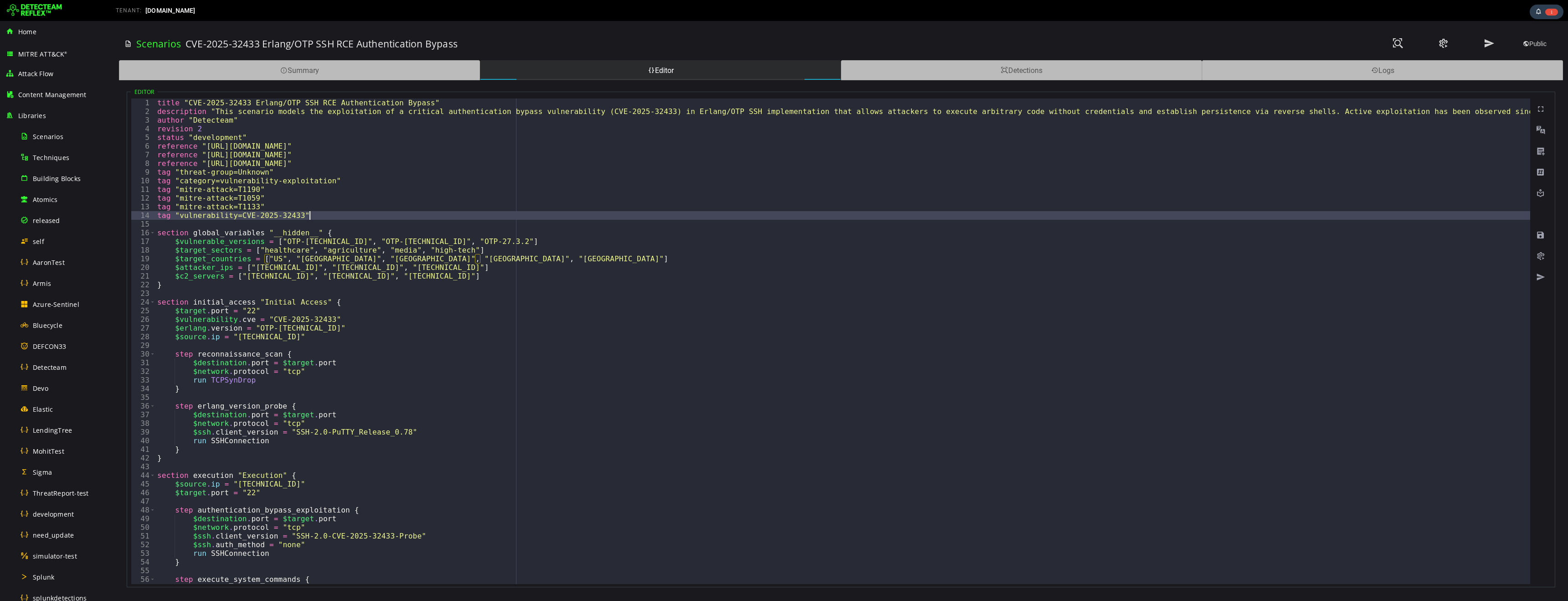
click at [483, 214] on div "title "CVE-2025-32433 Erlang/OTP SSH RCE Authentication Bypass" description "Th…" at bounding box center [1249, 350] width 2187 height 503
type textarea "*"
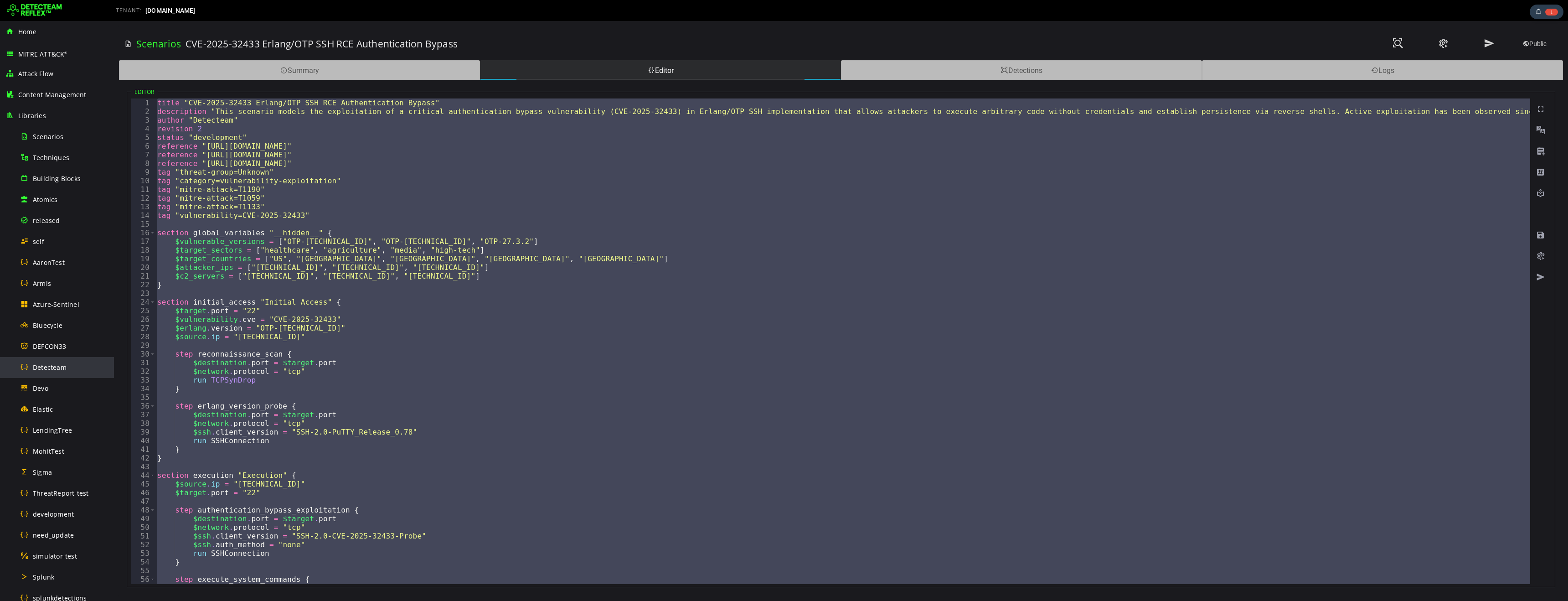
click at [56, 368] on span "Detecteam" at bounding box center [49, 367] width 34 height 9
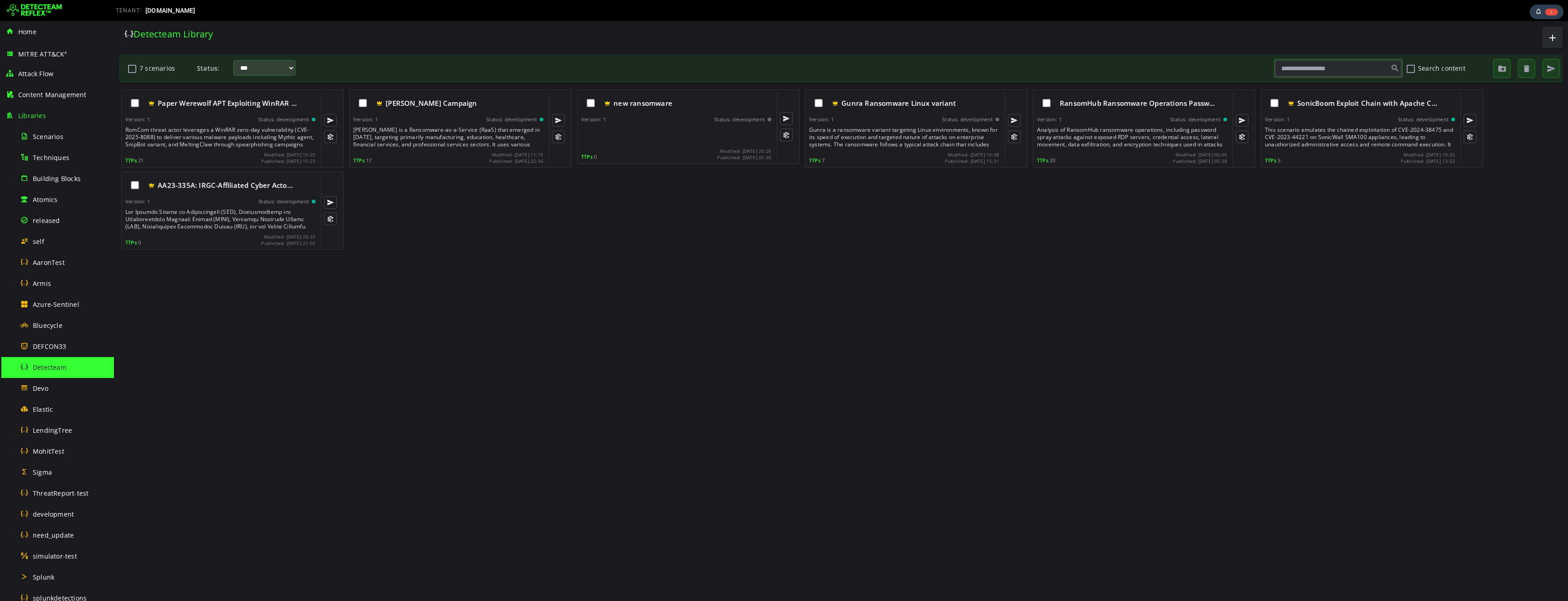
click at [62, 367] on span "Detecteam" at bounding box center [49, 367] width 34 height 9
click at [1557, 37] on span "button" at bounding box center [1552, 37] width 11 height 15
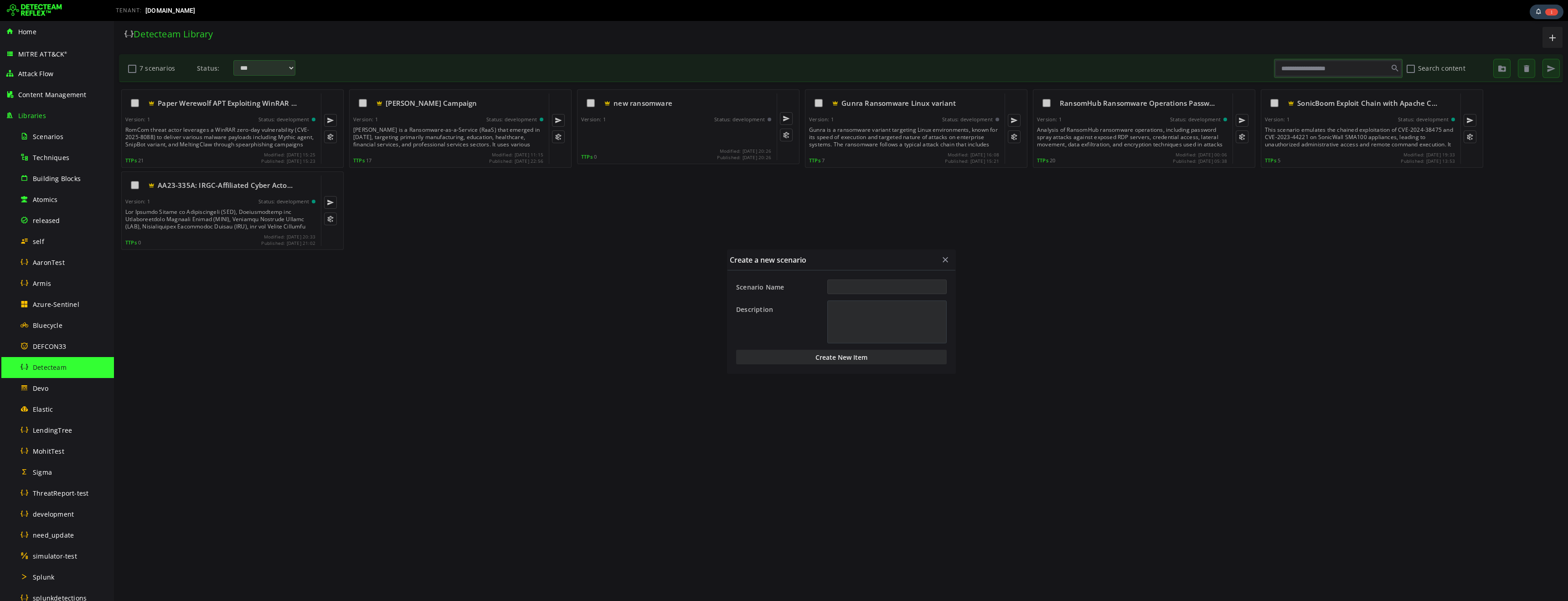
click at [849, 288] on input "Scenario Name" at bounding box center [887, 287] width 119 height 14
type input "***"
click at [822, 359] on button "Create New Item" at bounding box center [842, 357] width 211 height 14
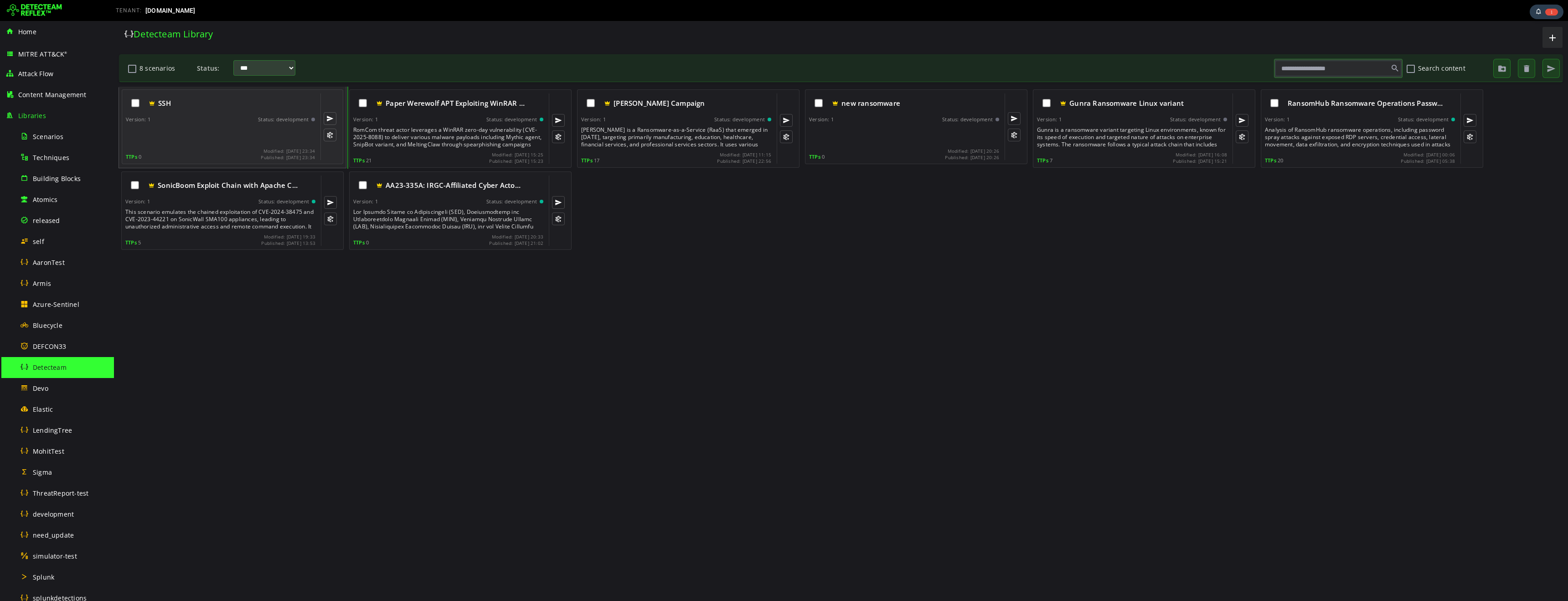
click at [224, 141] on div at bounding box center [221, 136] width 191 height 19
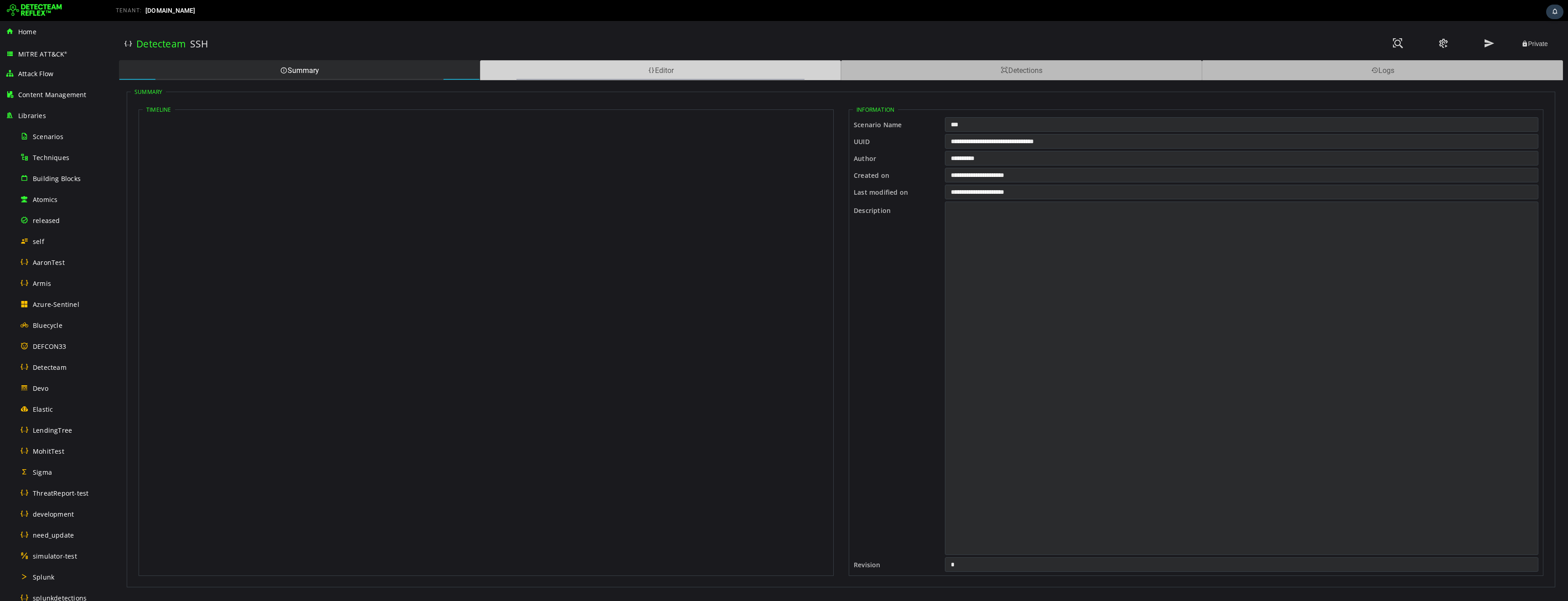
click at [583, 73] on div "Editor" at bounding box center [660, 70] width 361 height 20
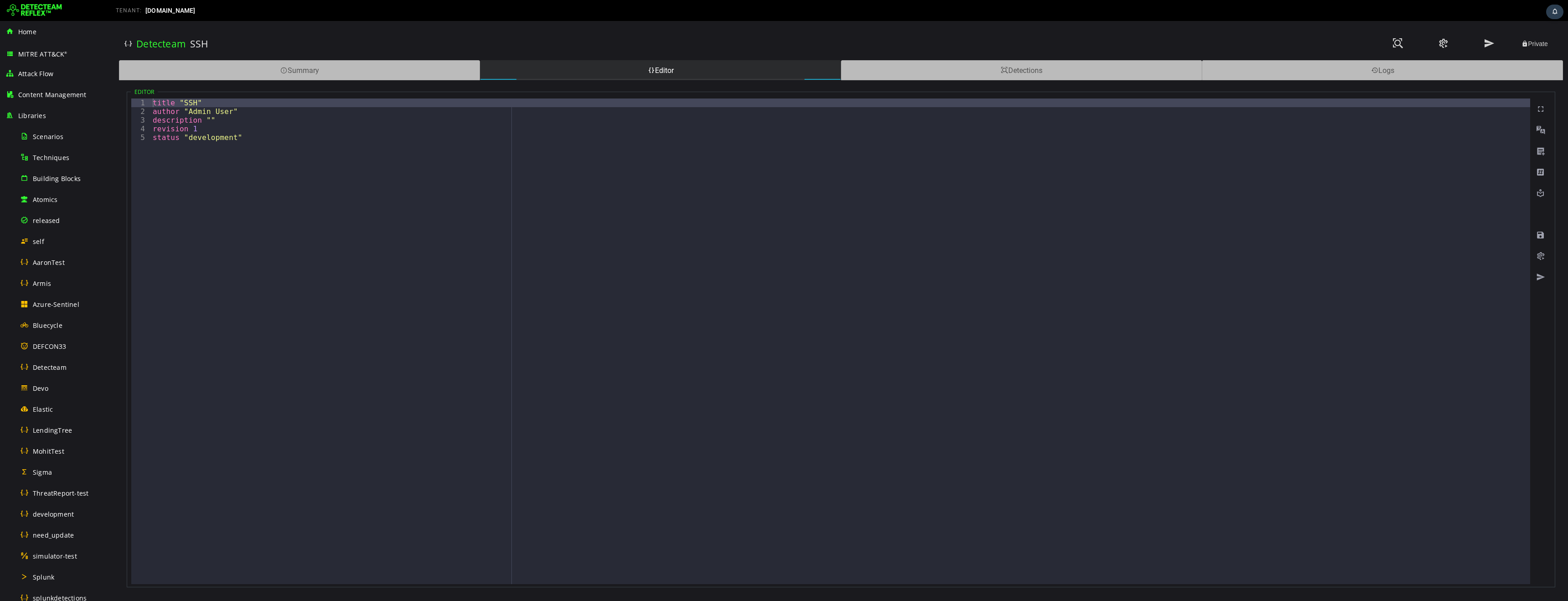
click at [438, 197] on div "title "SSH" author "Admin User" description "" revision 1 status "development"" at bounding box center [840, 350] width 1379 height 503
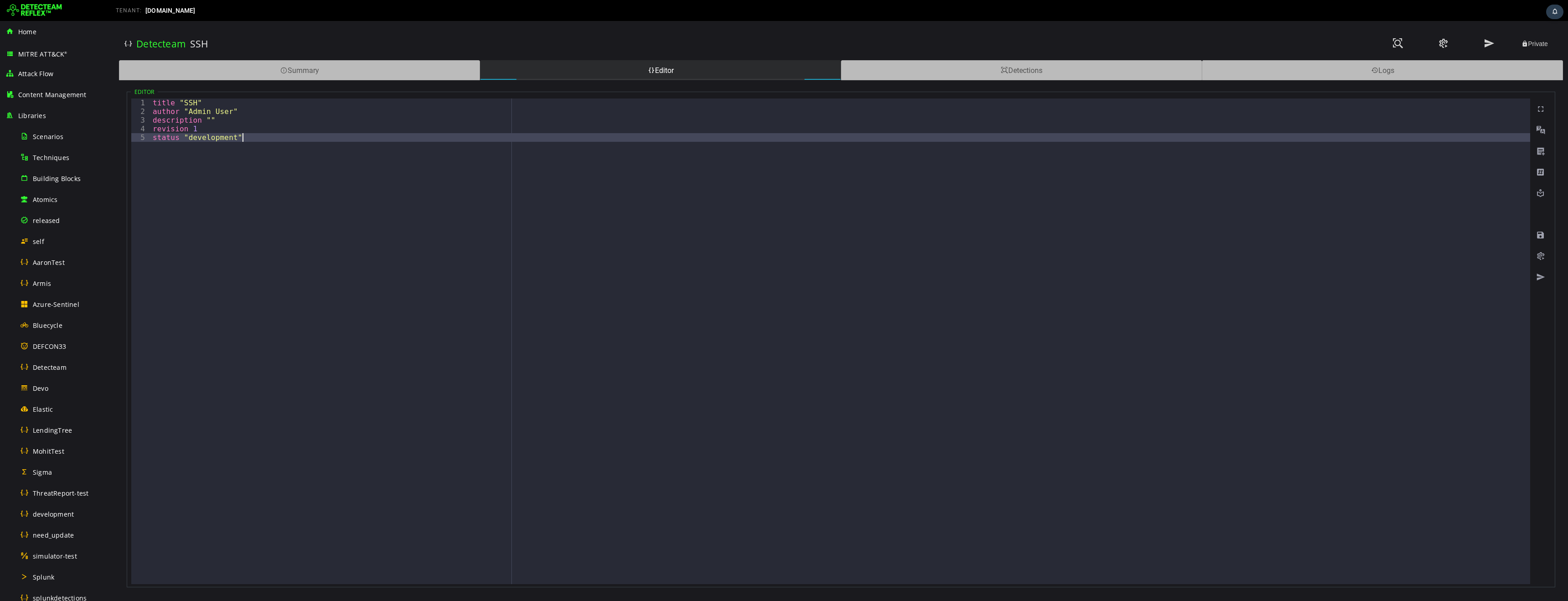
type textarea "**********"
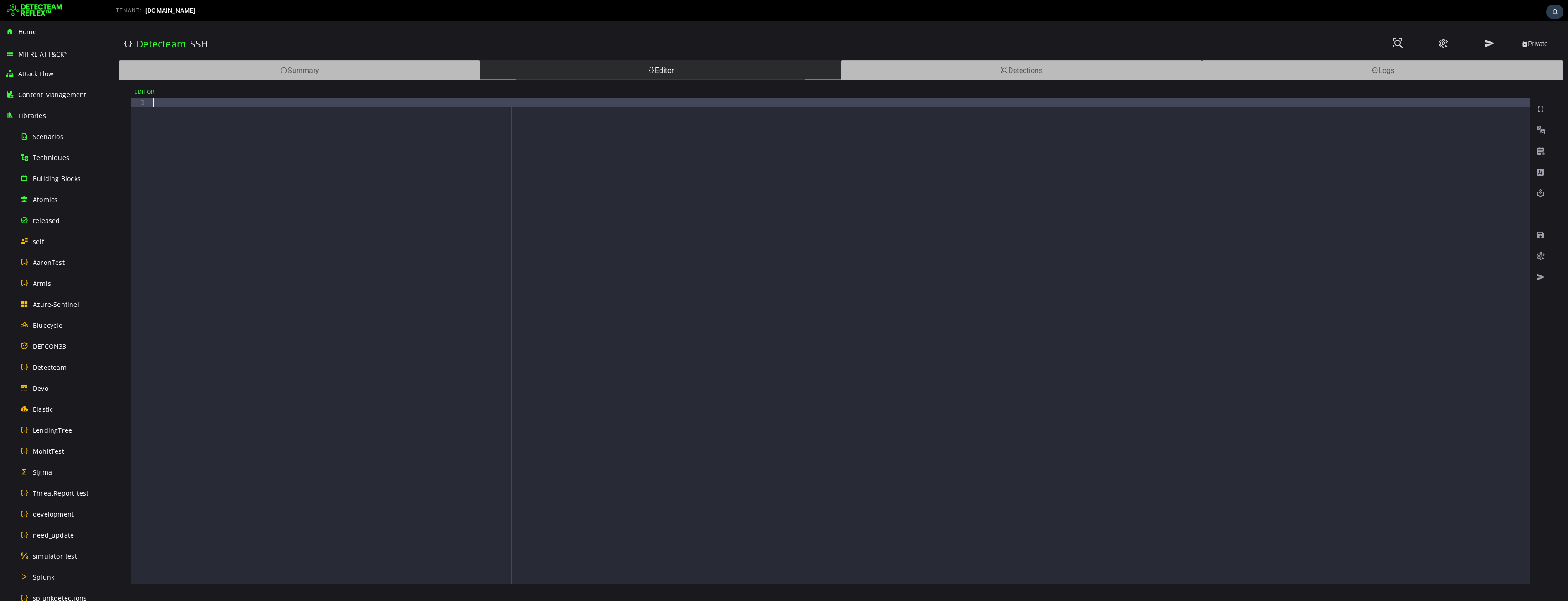
scroll to position [1039, 0]
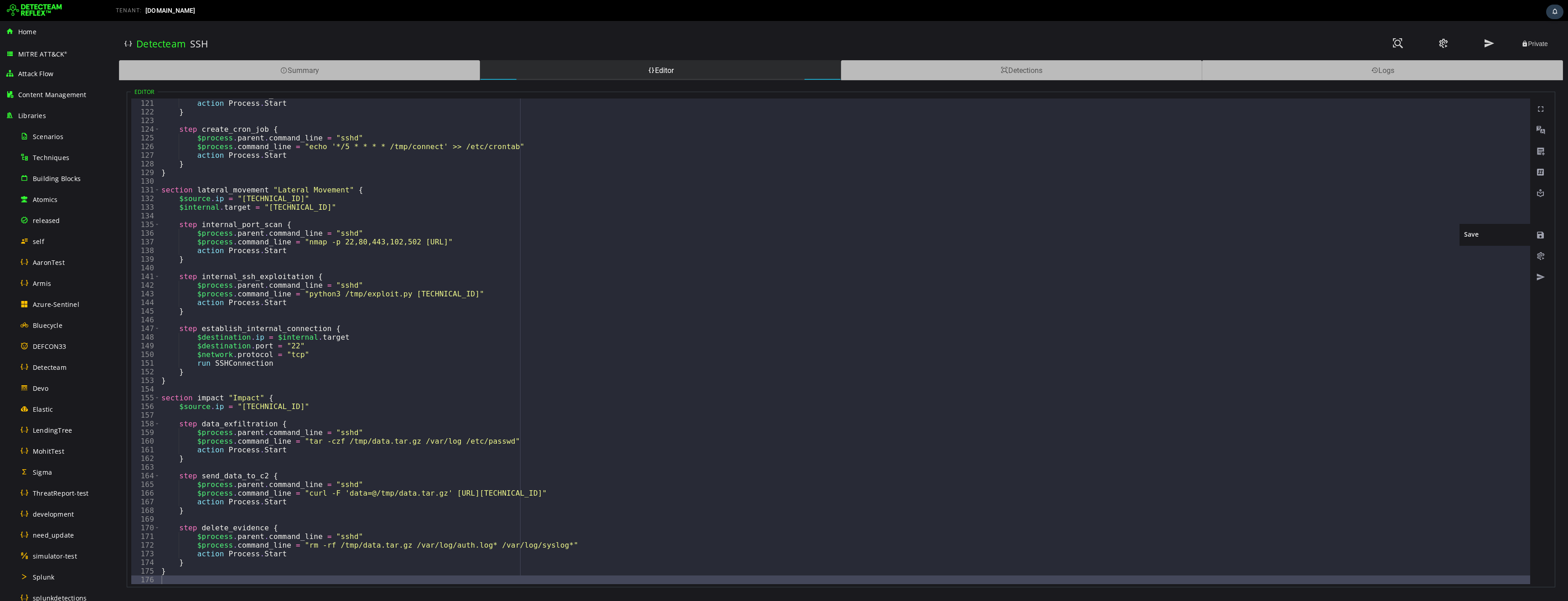
click at [1541, 234] on span at bounding box center [1541, 235] width 9 height 9
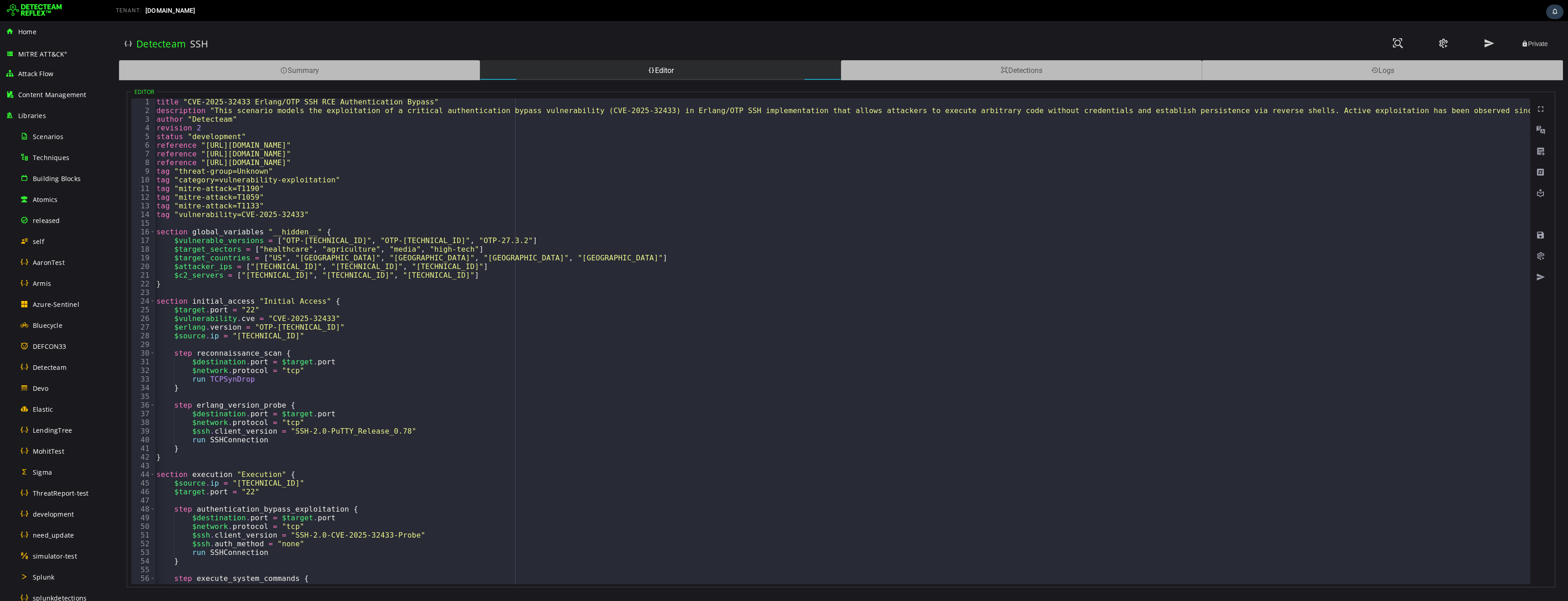
scroll to position [0, 2]
click at [432, 100] on div "title "CVE-2025-32433 Erlang/OTP SSH RCE Authentication Bypass" description "Th…" at bounding box center [1247, 350] width 2187 height 503
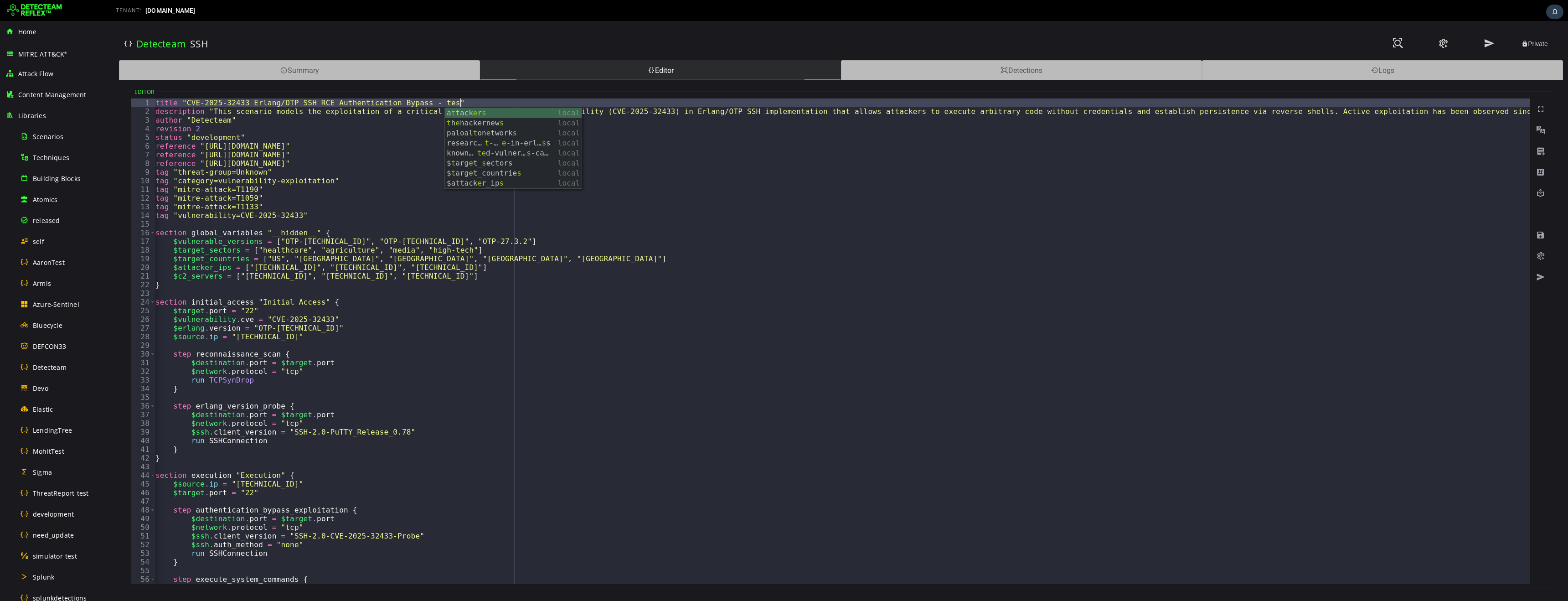
scroll to position [0, 19]
click at [568, 312] on div "title "CVE-2025-32433 Erlang/OTP SSH RCE Authentication Bypass - test" descript…" at bounding box center [1247, 350] width 2187 height 503
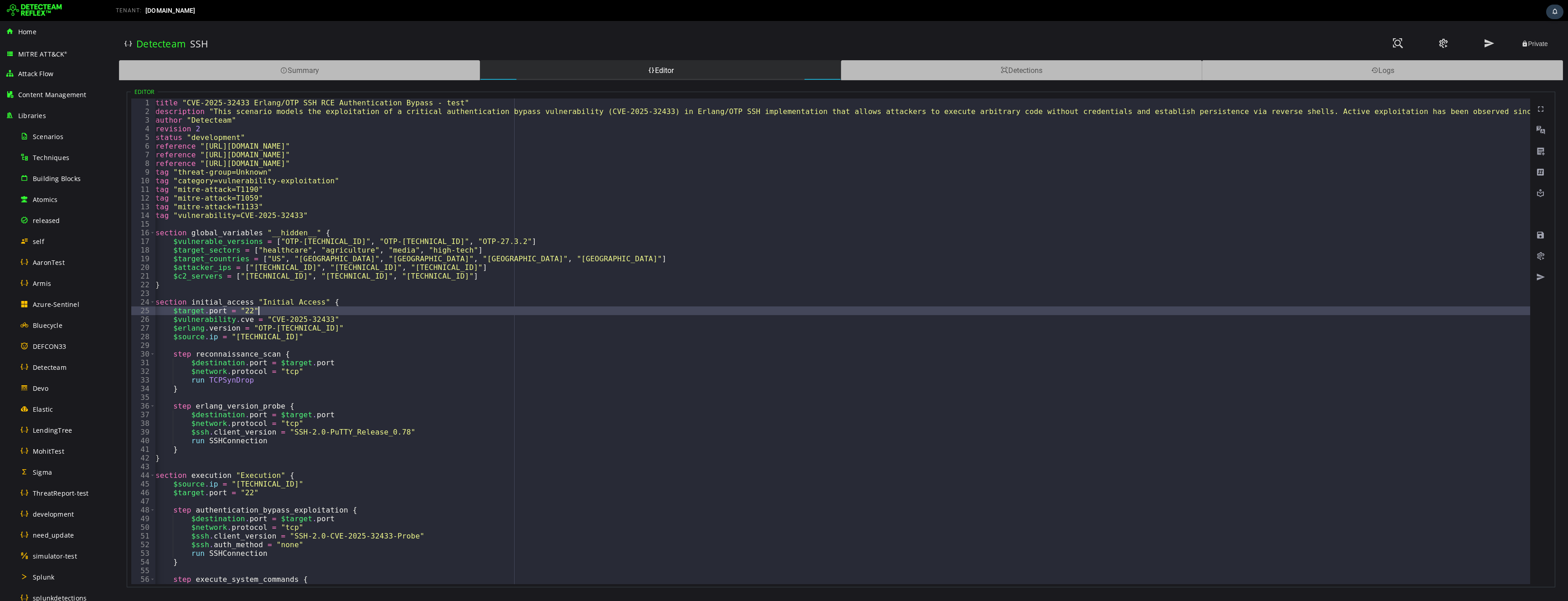
scroll to position [0, 6]
type textarea "**********"
click at [1540, 235] on span at bounding box center [1541, 235] width 9 height 9
click at [54, 366] on span "Detecteam" at bounding box center [49, 367] width 34 height 9
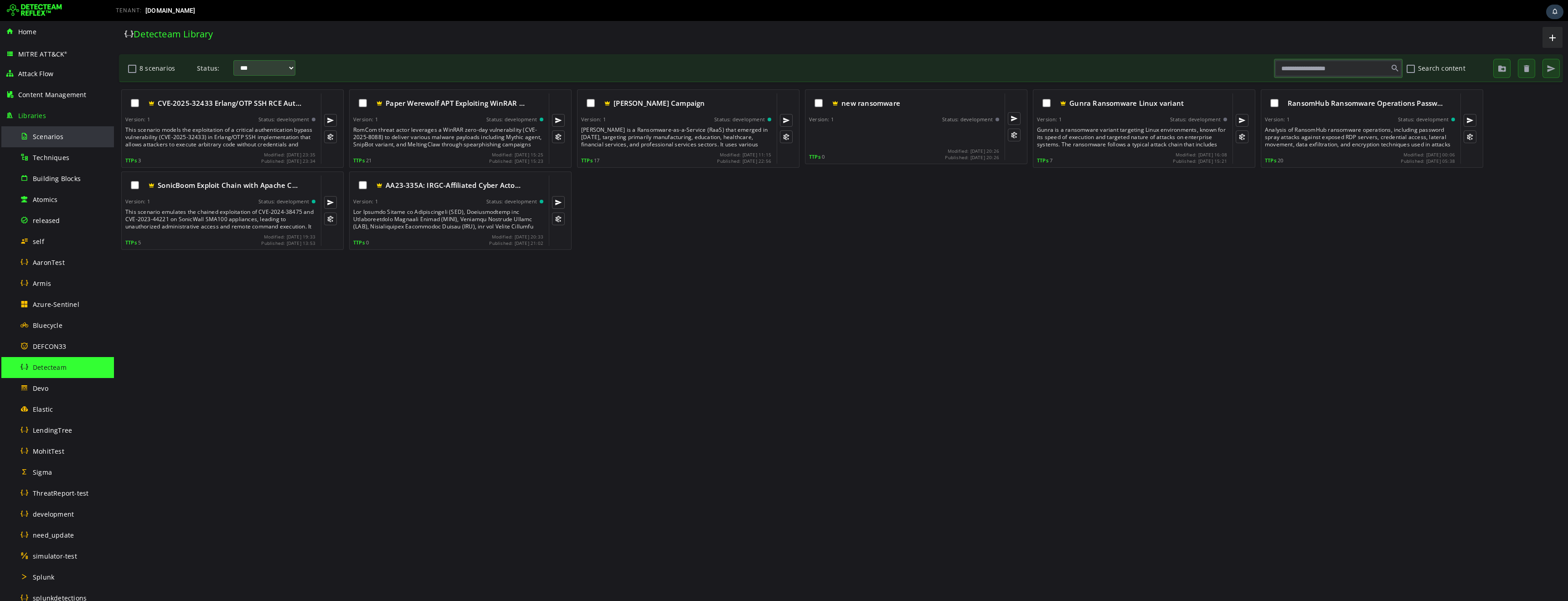
click at [47, 138] on span "Scenarios" at bounding box center [48, 136] width 31 height 9
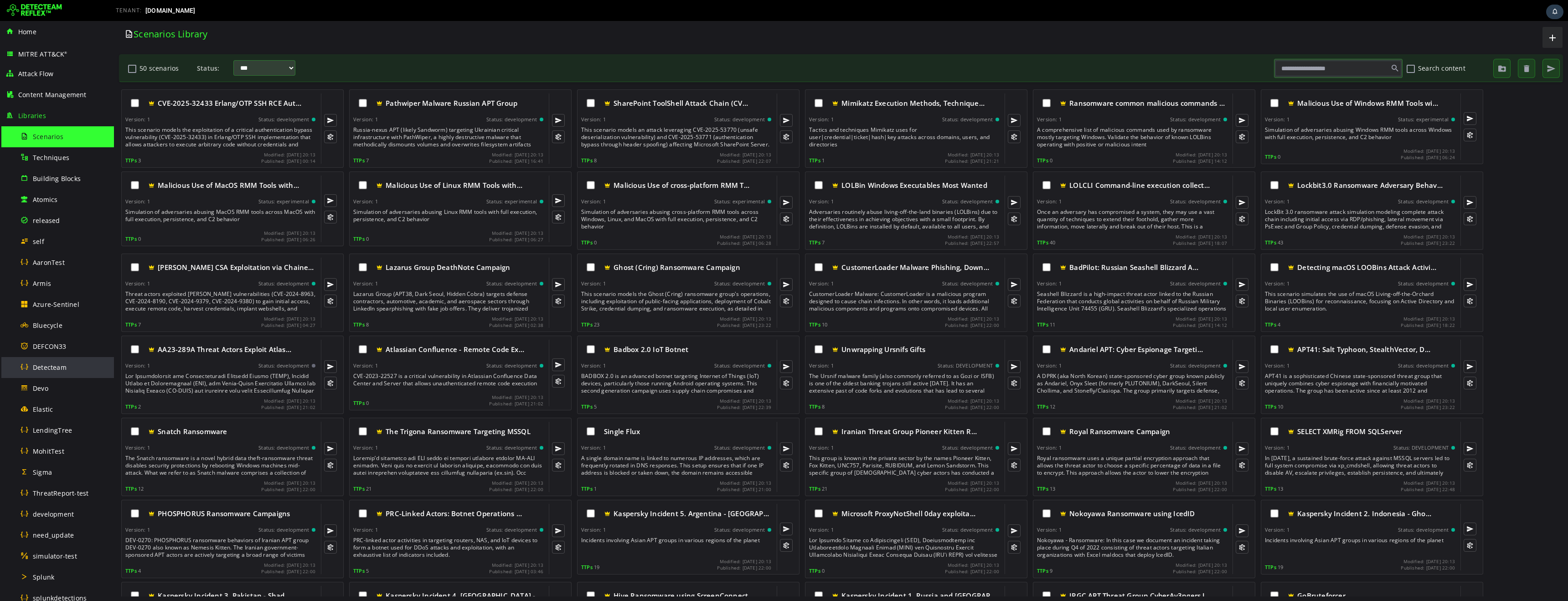
click at [52, 369] on span "Detecteam" at bounding box center [49, 367] width 34 height 9
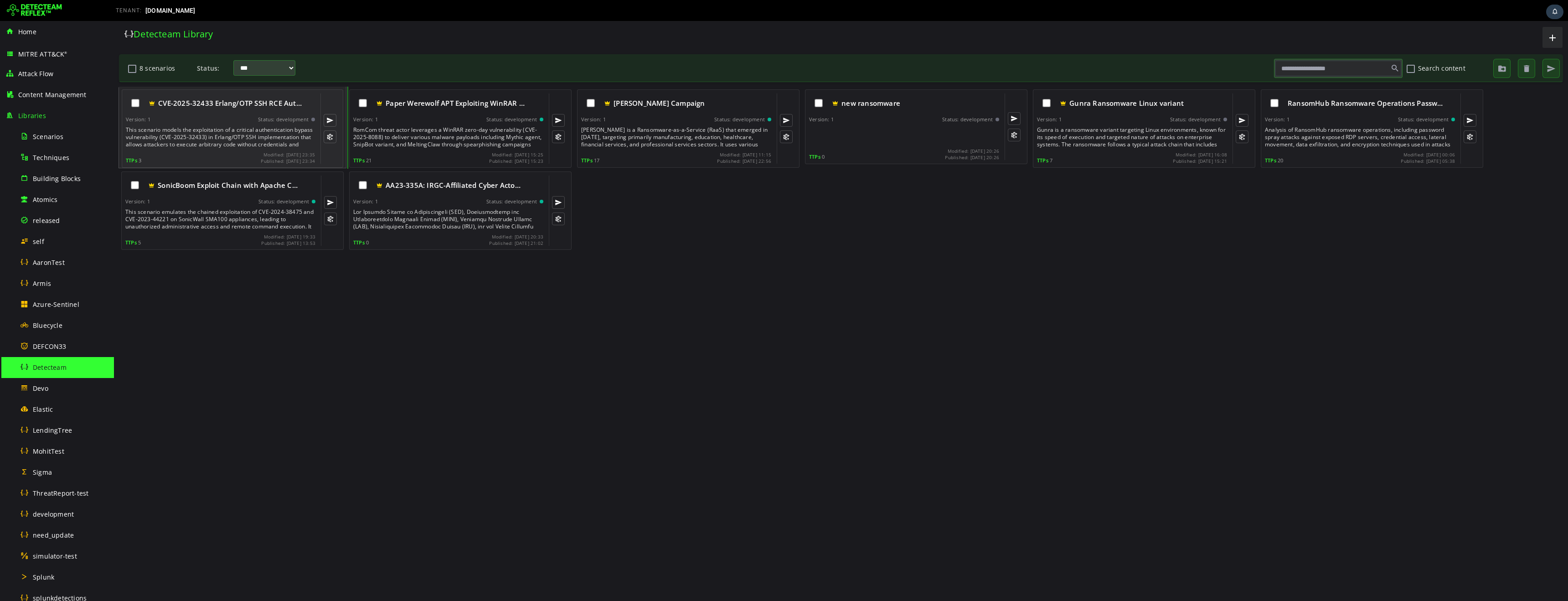
click at [201, 118] on div "Version: 1 Status: development" at bounding box center [220, 119] width 189 height 6
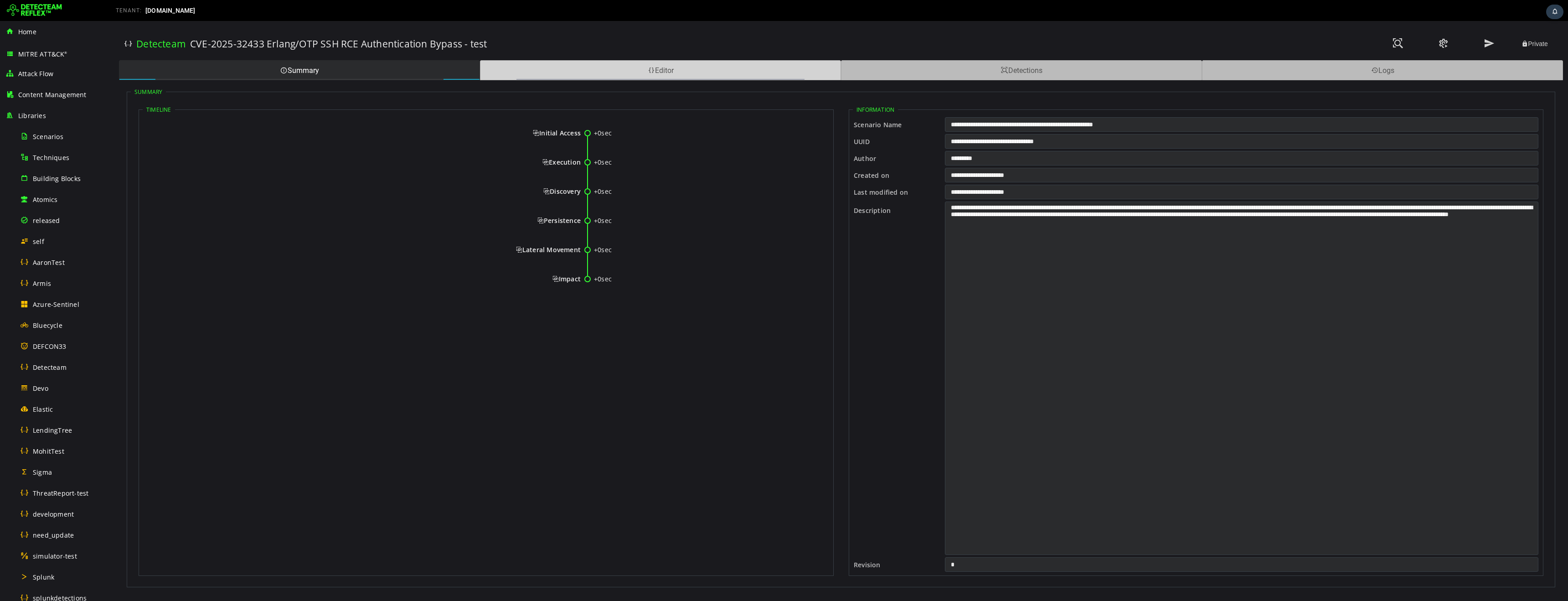
click at [618, 77] on div "Editor" at bounding box center [660, 70] width 361 height 20
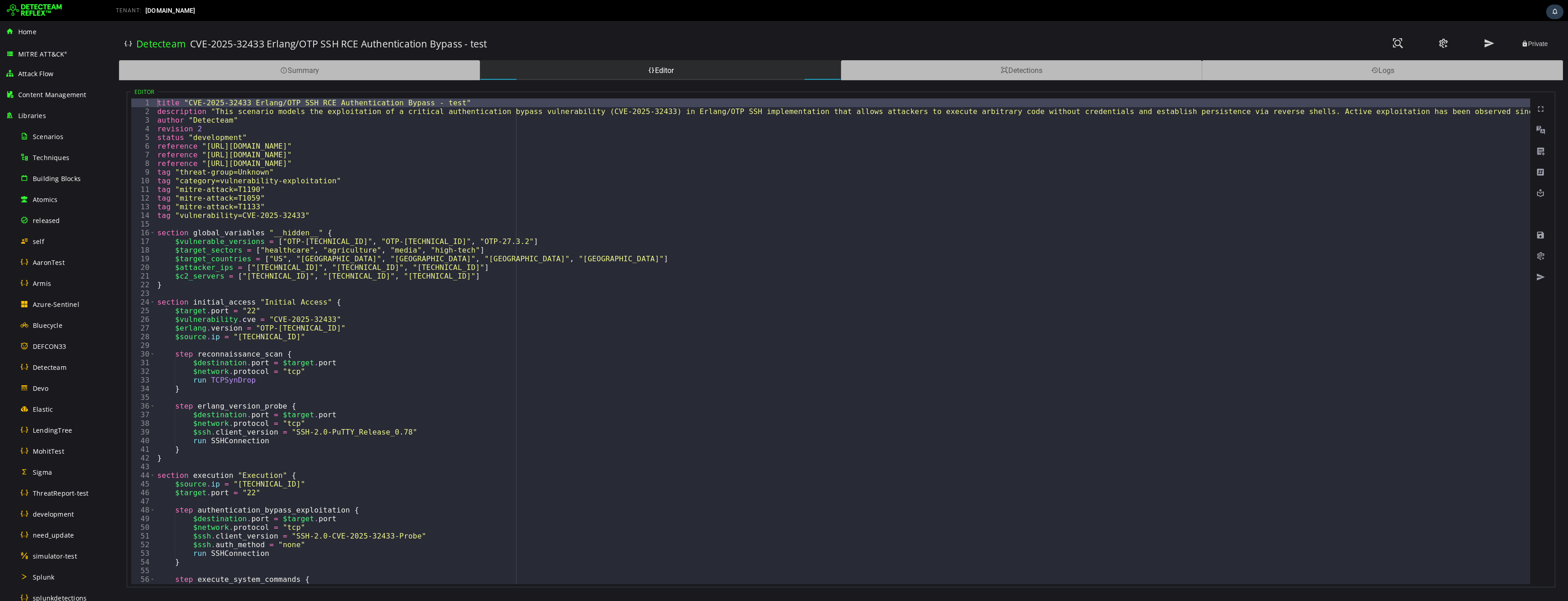
type textarea "**********"
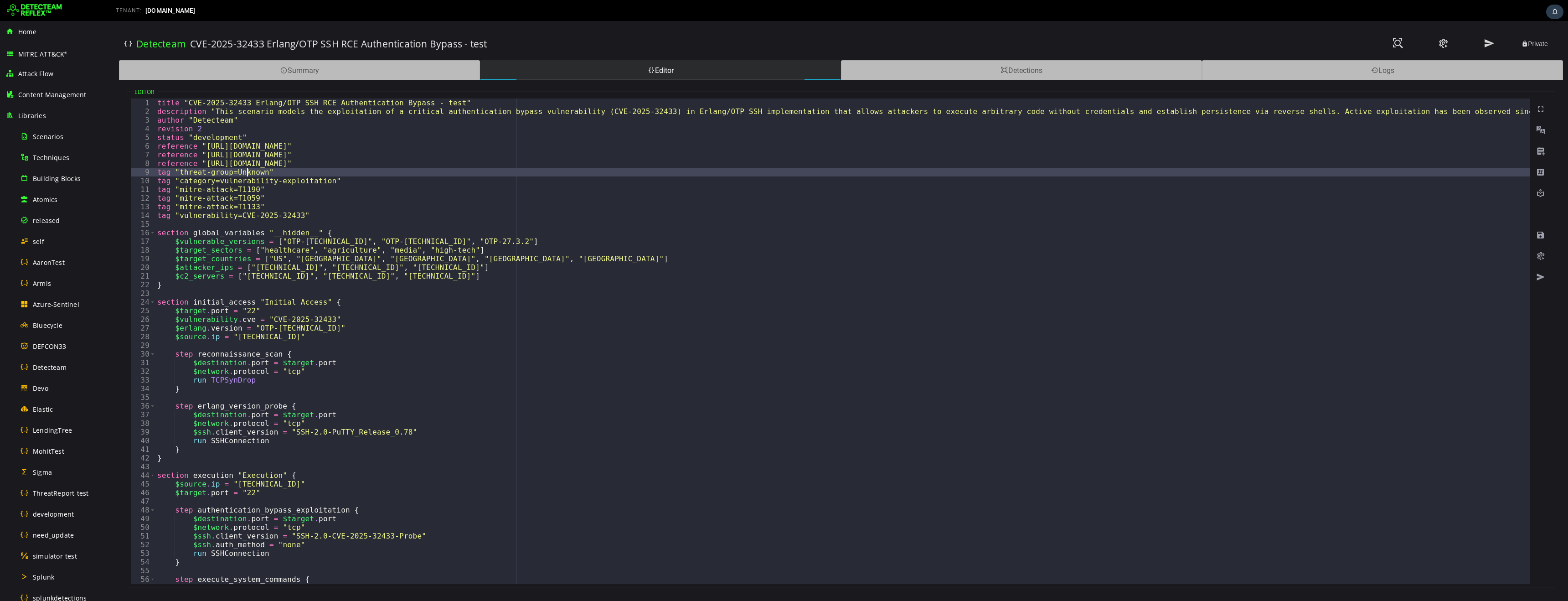
click at [246, 171] on div "title "CVE-2025-32433 Erlang/OTP SSH RCE Authentication Bypass - test" descript…" at bounding box center [1249, 350] width 2187 height 503
click at [979, 70] on div "Detections" at bounding box center [1021, 70] width 361 height 20
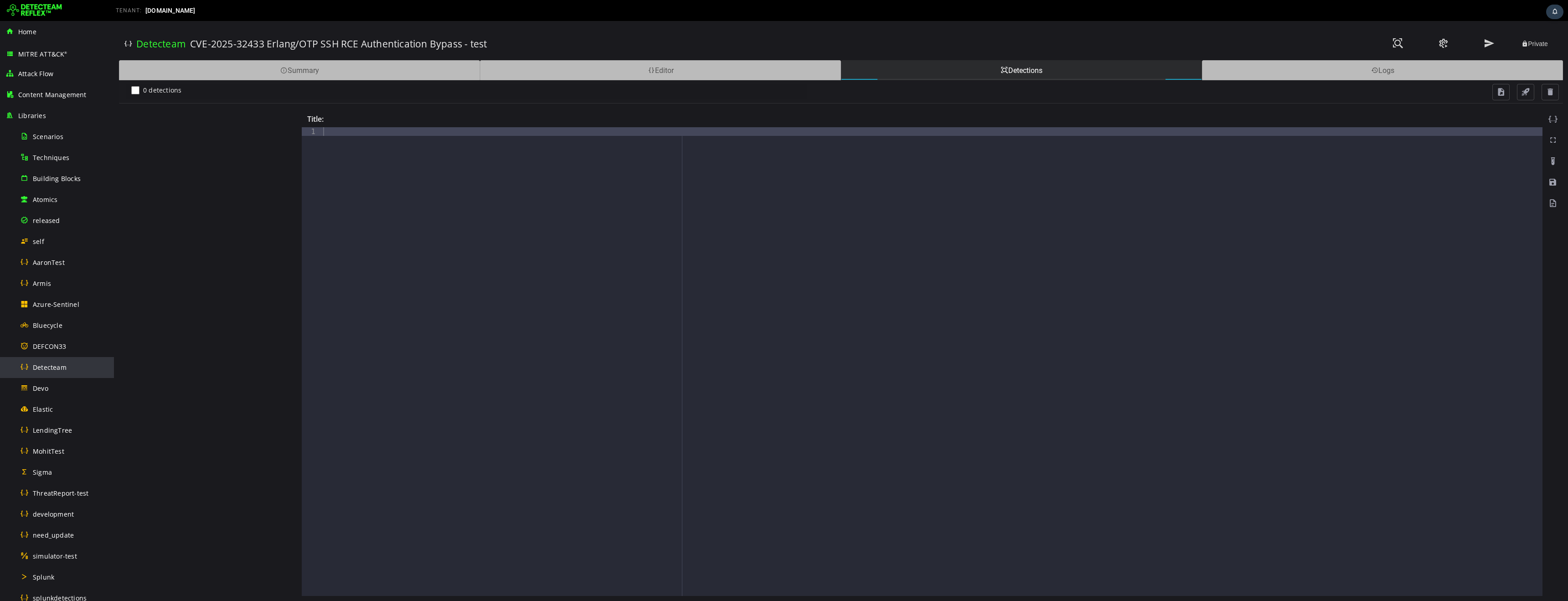
click at [67, 370] on div "Detecteam" at bounding box center [64, 367] width 89 height 21
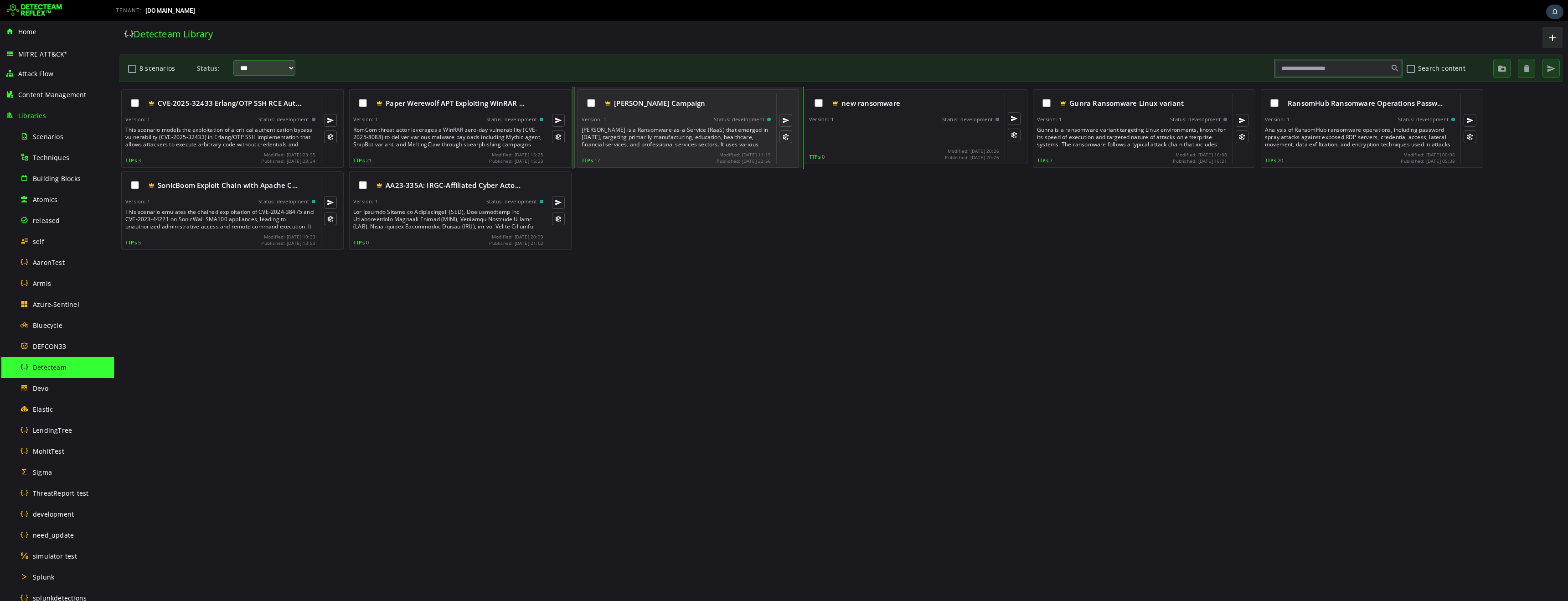
click at [683, 132] on div "[PERSON_NAME] is a Ransomware-as-a-Service (RaaS) that emerged in [DATE], targe…" at bounding box center [676, 137] width 191 height 22
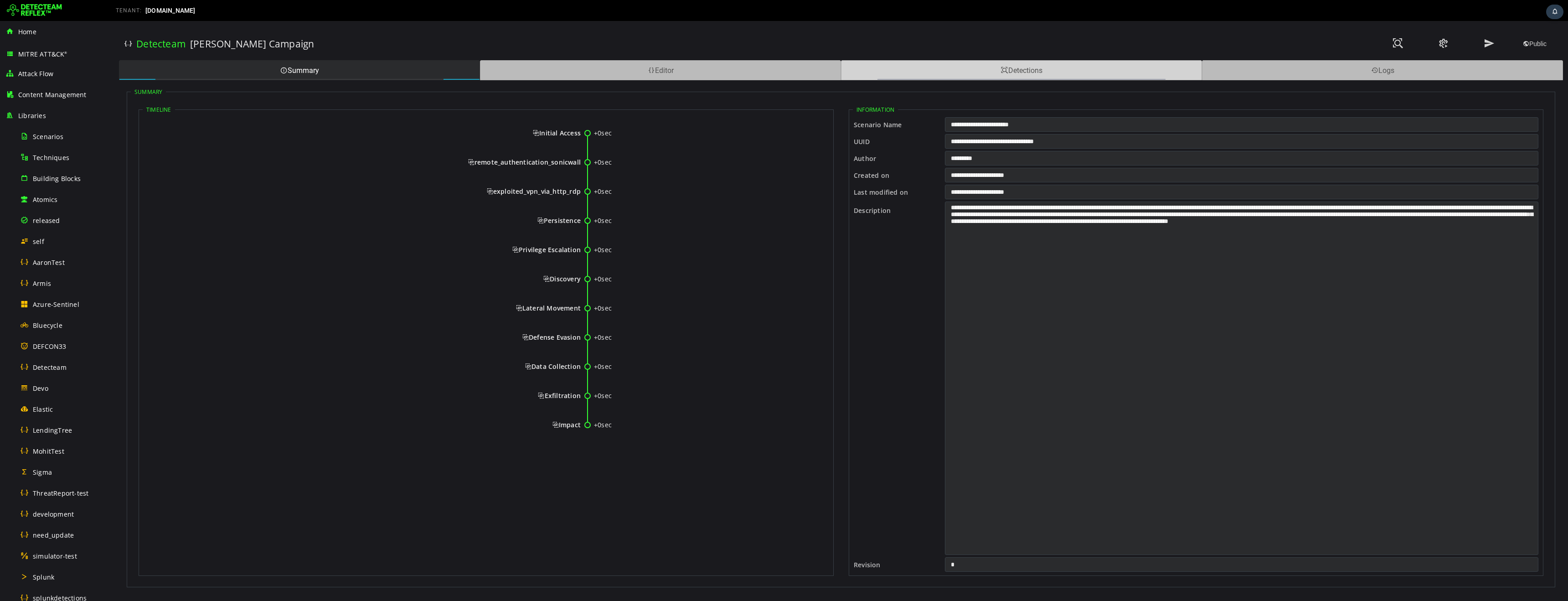
click at [970, 77] on div "Detections" at bounding box center [1021, 70] width 361 height 20
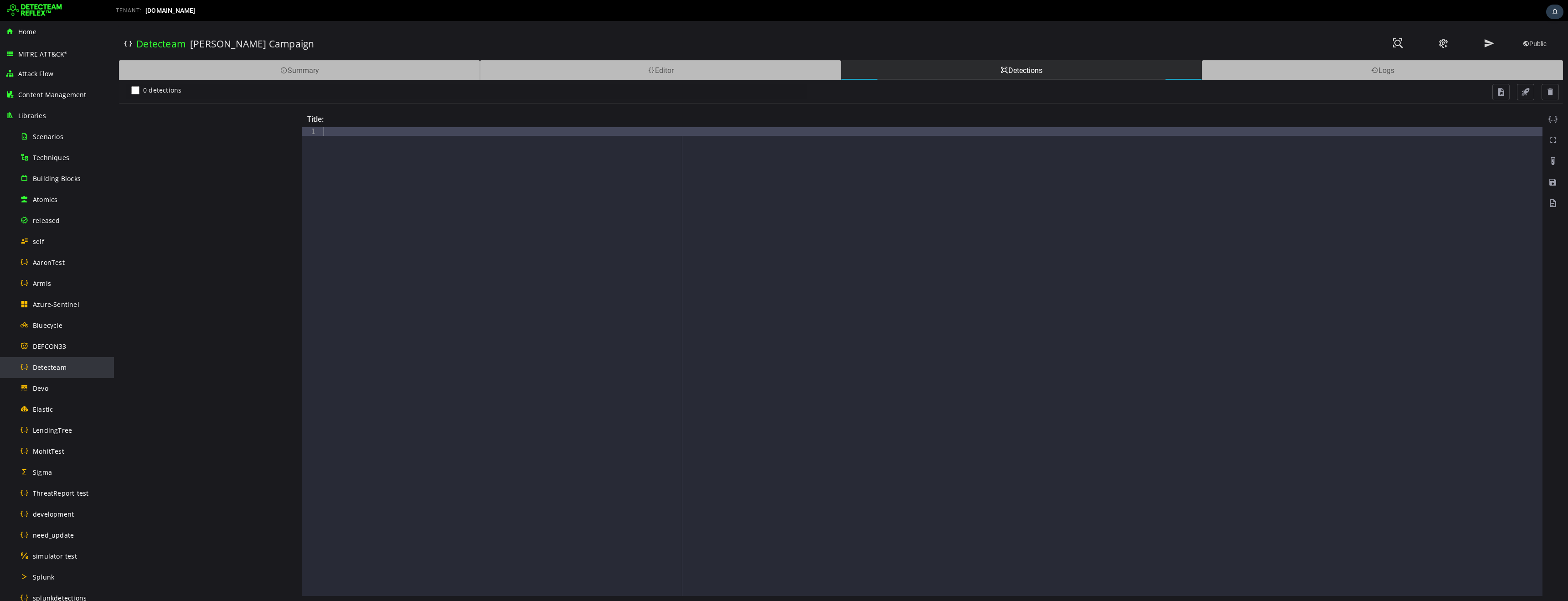
click at [32, 369] on div "Detecteam" at bounding box center [64, 367] width 89 height 21
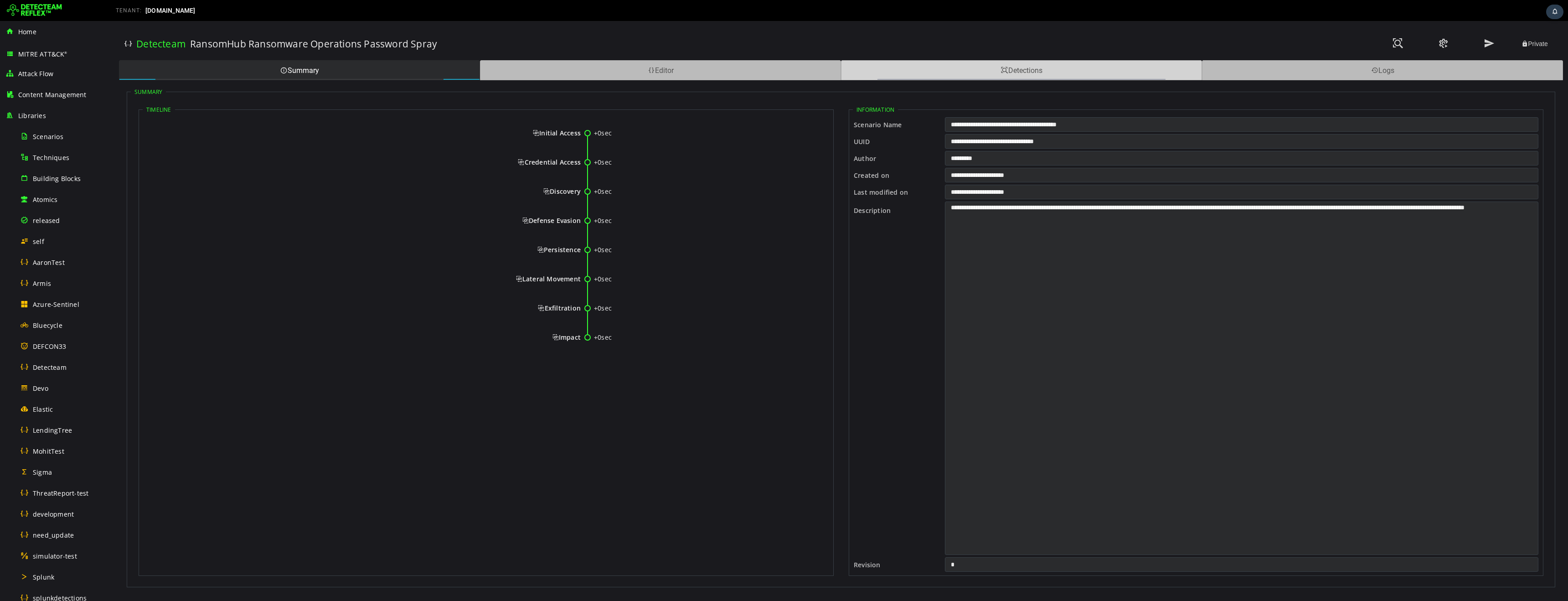
click at [947, 77] on div "Detections" at bounding box center [1021, 70] width 361 height 20
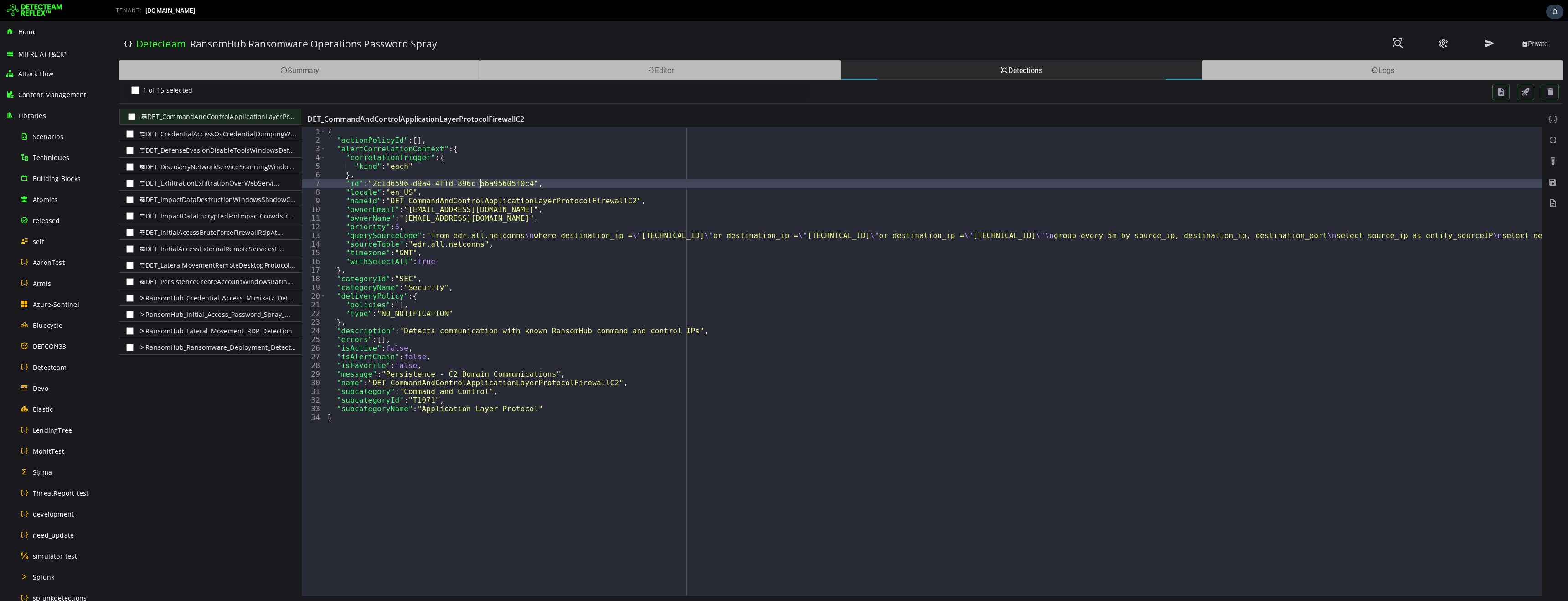
type textarea "**********"
click at [50, 369] on span "Detecteam" at bounding box center [49, 367] width 34 height 9
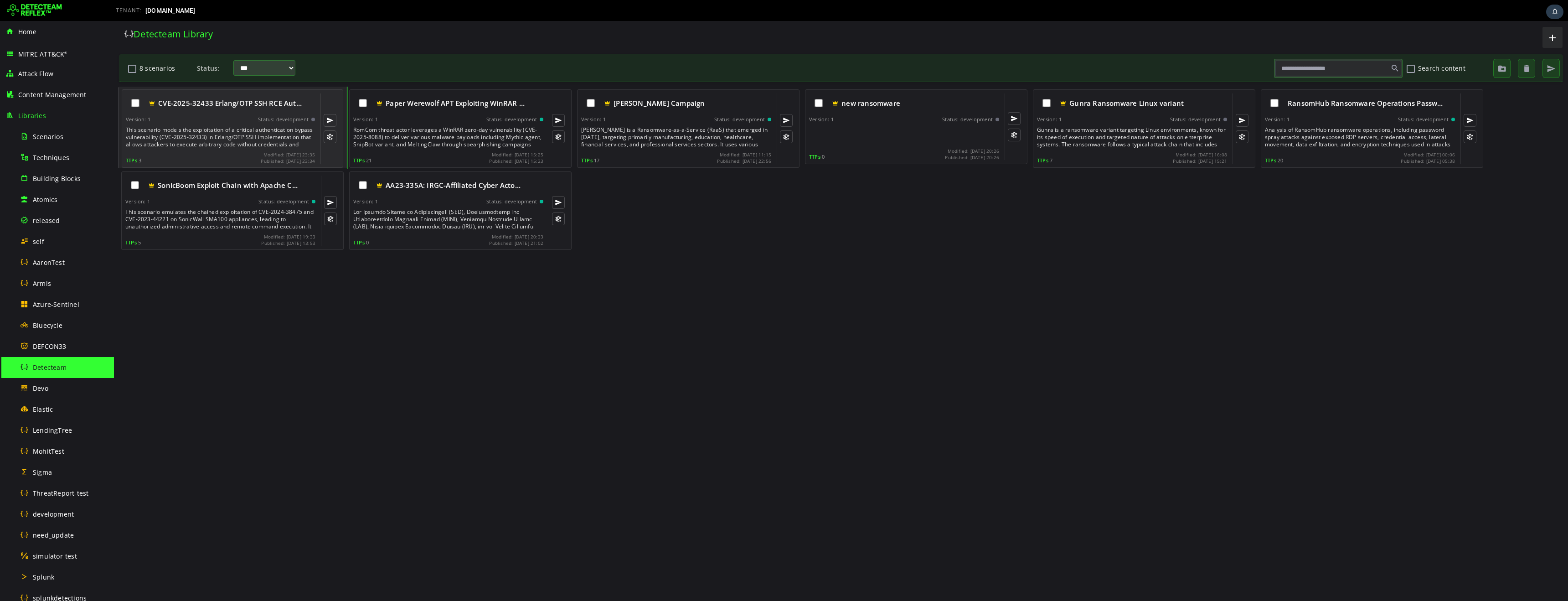
click at [219, 129] on div "This scenario models the exploitation of a critical authentication bypass vulne…" at bounding box center [221, 137] width 191 height 22
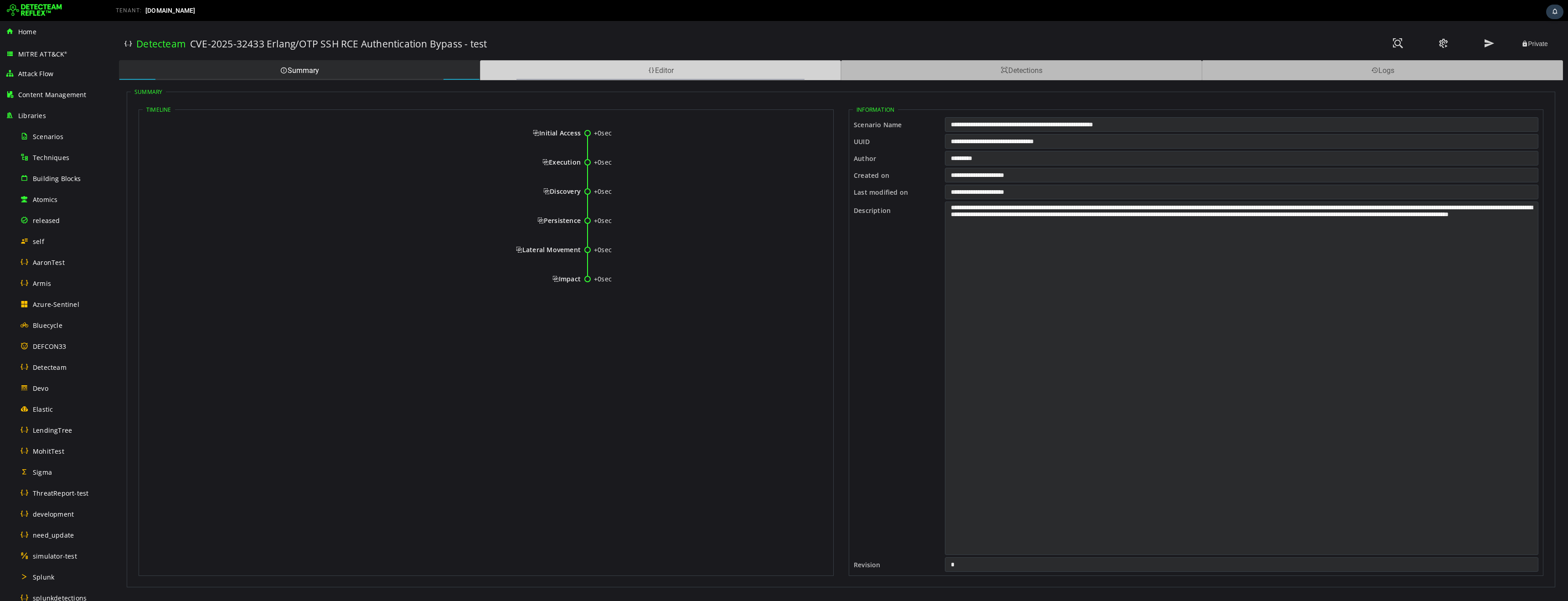
click at [572, 74] on div "Editor" at bounding box center [660, 70] width 361 height 20
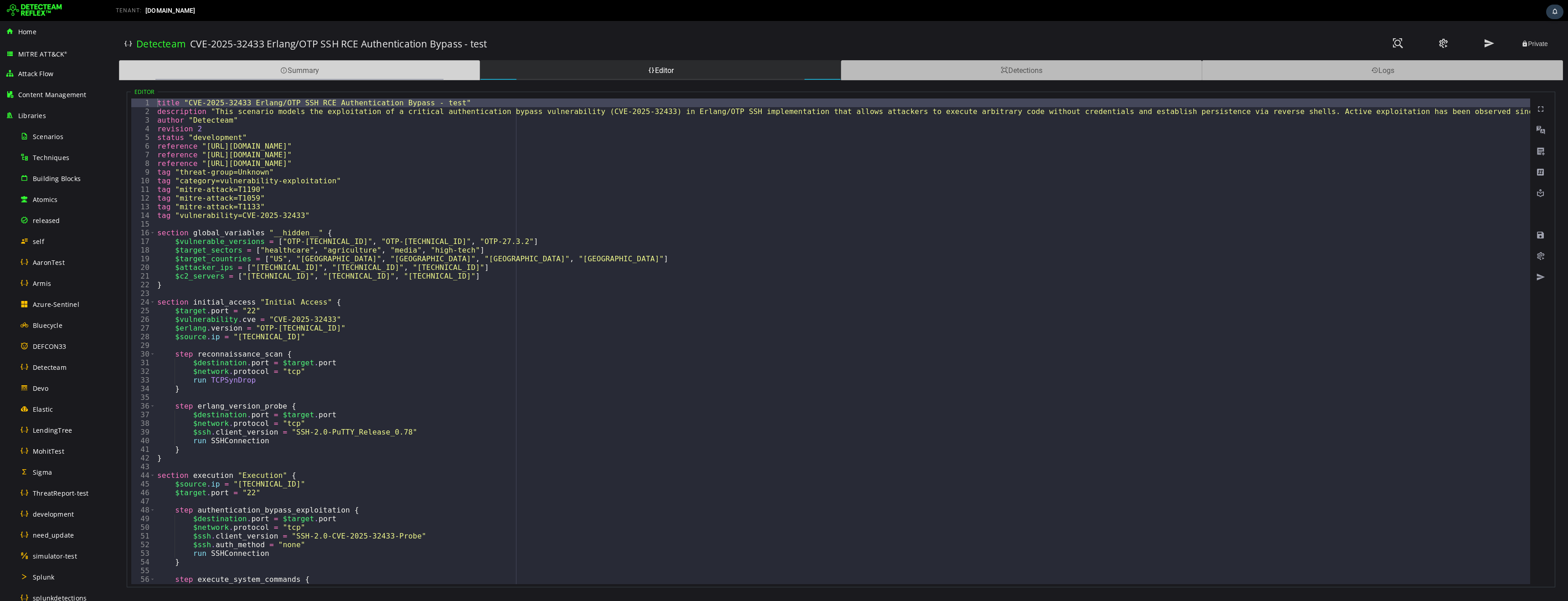
click at [386, 73] on div "Summary" at bounding box center [299, 70] width 361 height 20
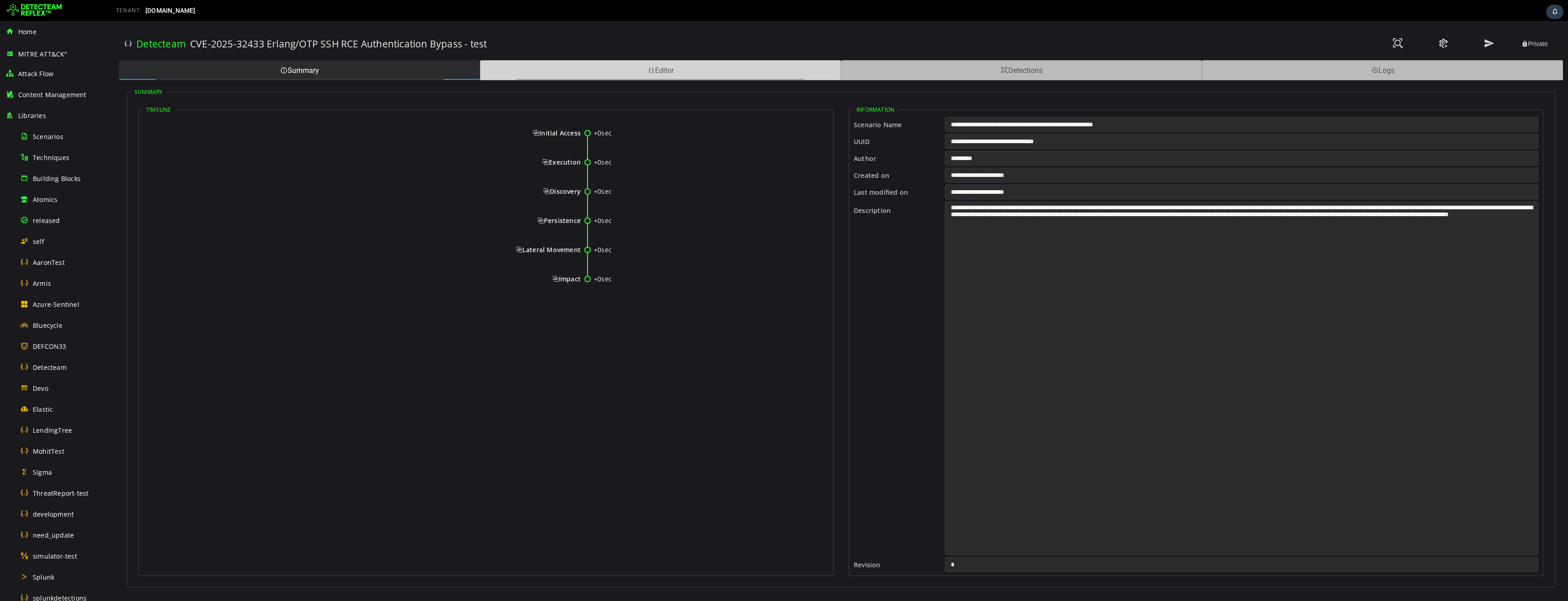
click at [632, 74] on div "Editor" at bounding box center [660, 70] width 361 height 20
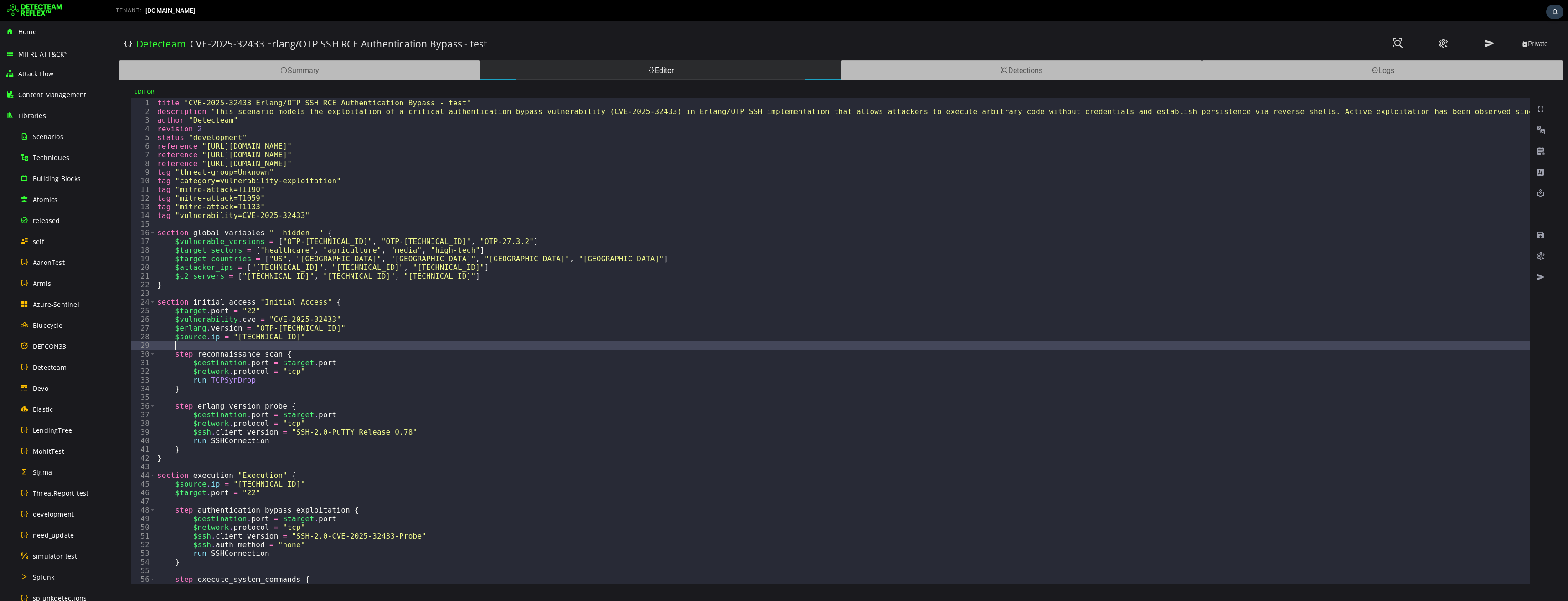
click at [469, 346] on div "title "CVE-2025-32433 Erlang/OTP SSH RCE Authentication Bypass - test" descript…" at bounding box center [1249, 350] width 2187 height 503
type textarea "*"
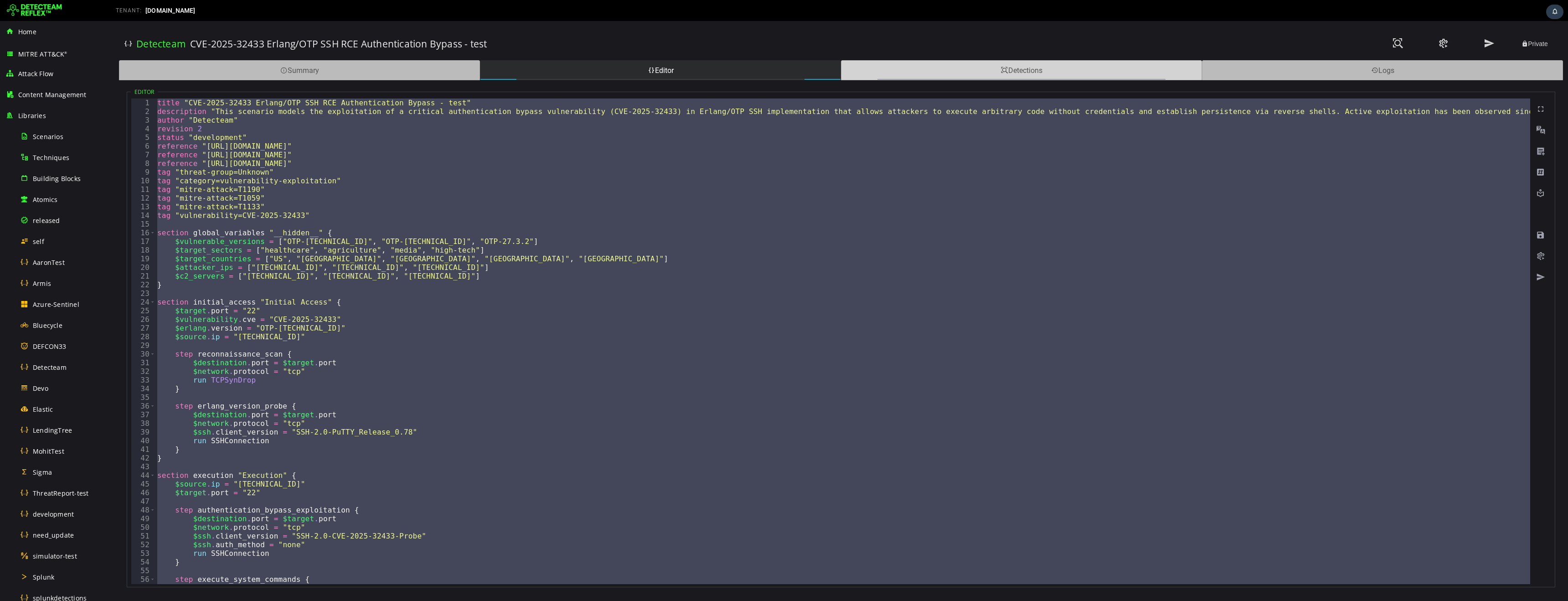
click at [964, 79] on div "Detections" at bounding box center [1021, 70] width 361 height 20
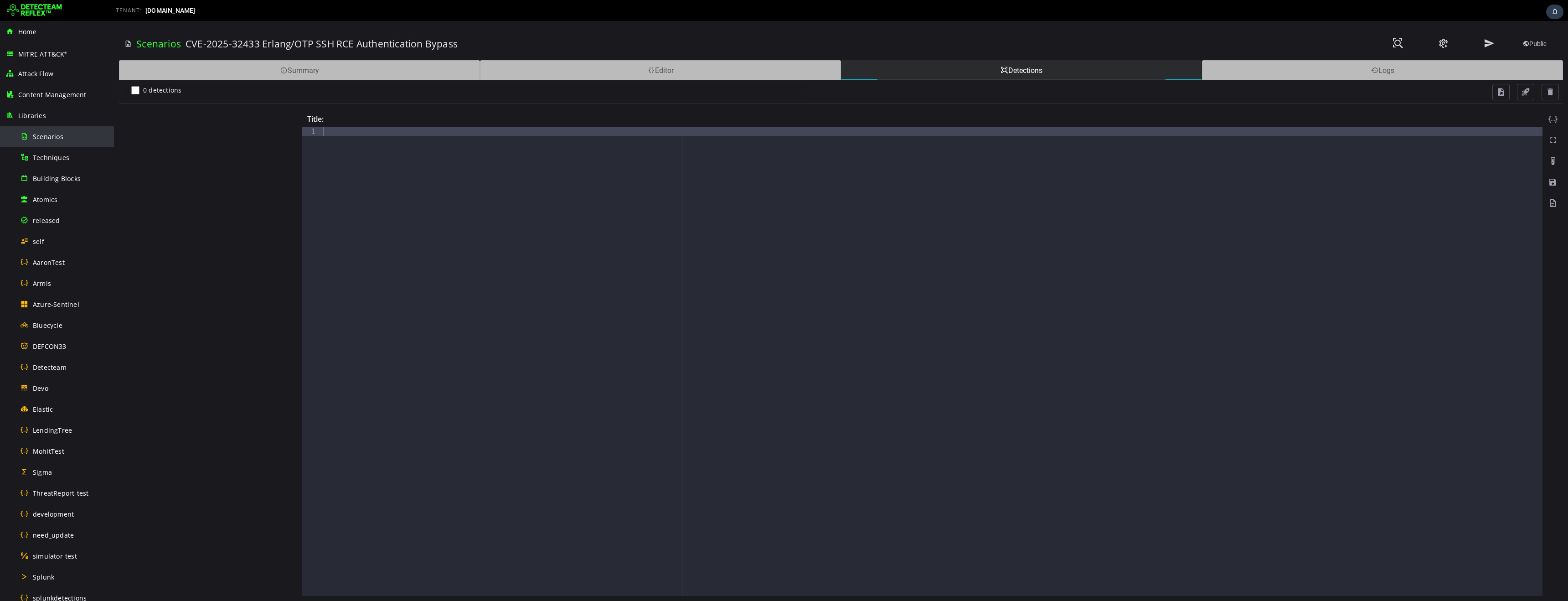
click at [44, 136] on span "Scenarios" at bounding box center [48, 136] width 31 height 9
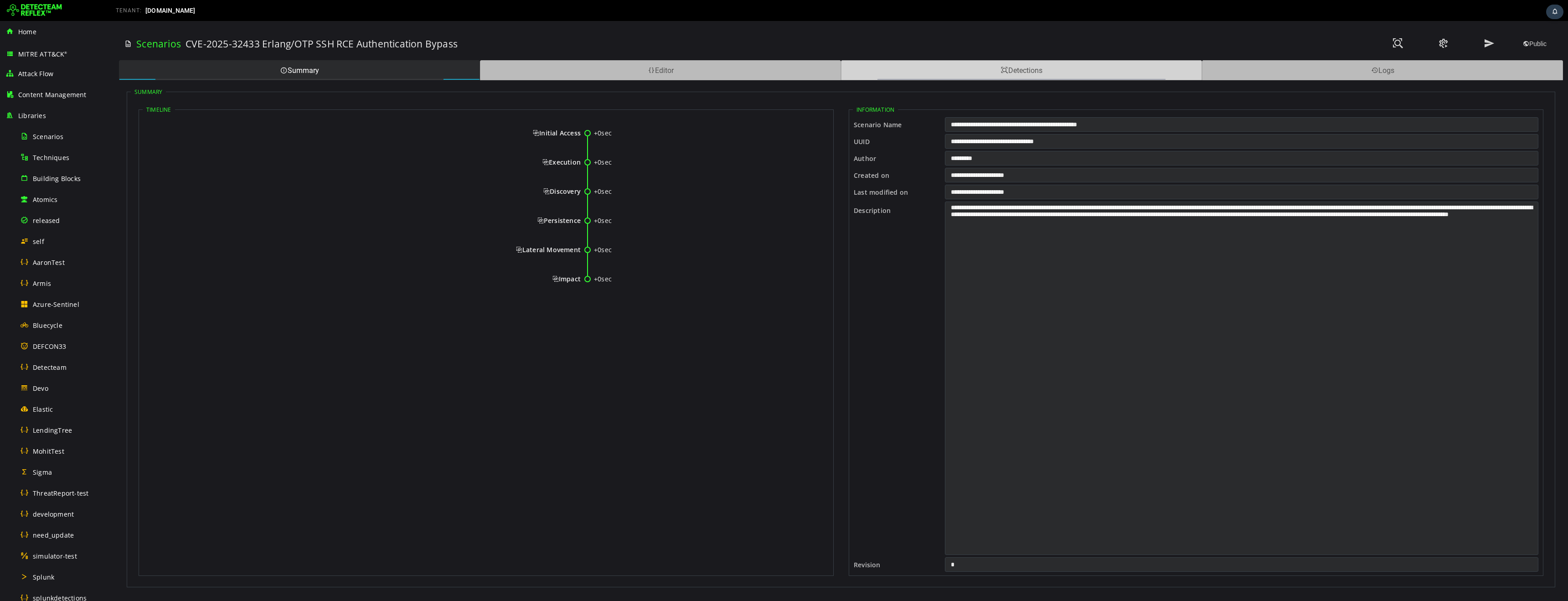
click at [946, 69] on div "Detections" at bounding box center [1021, 70] width 361 height 20
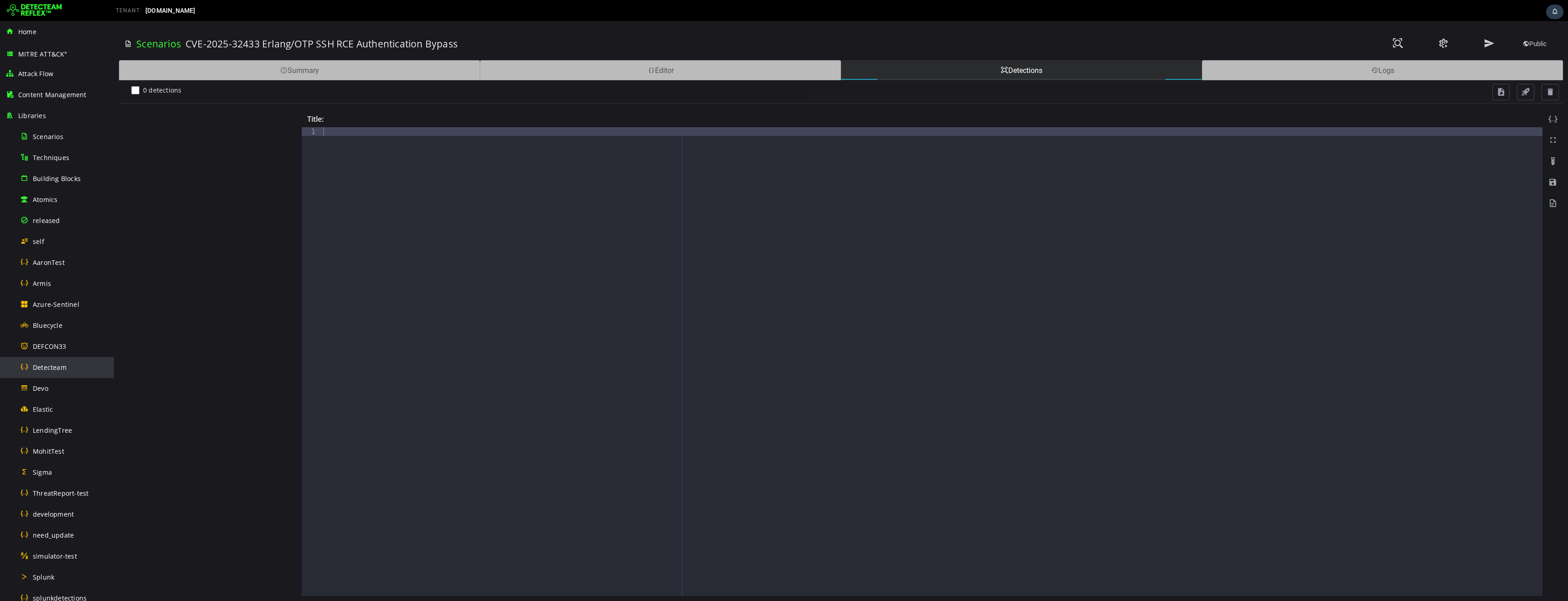
click at [54, 365] on span "Detecteam" at bounding box center [49, 367] width 34 height 9
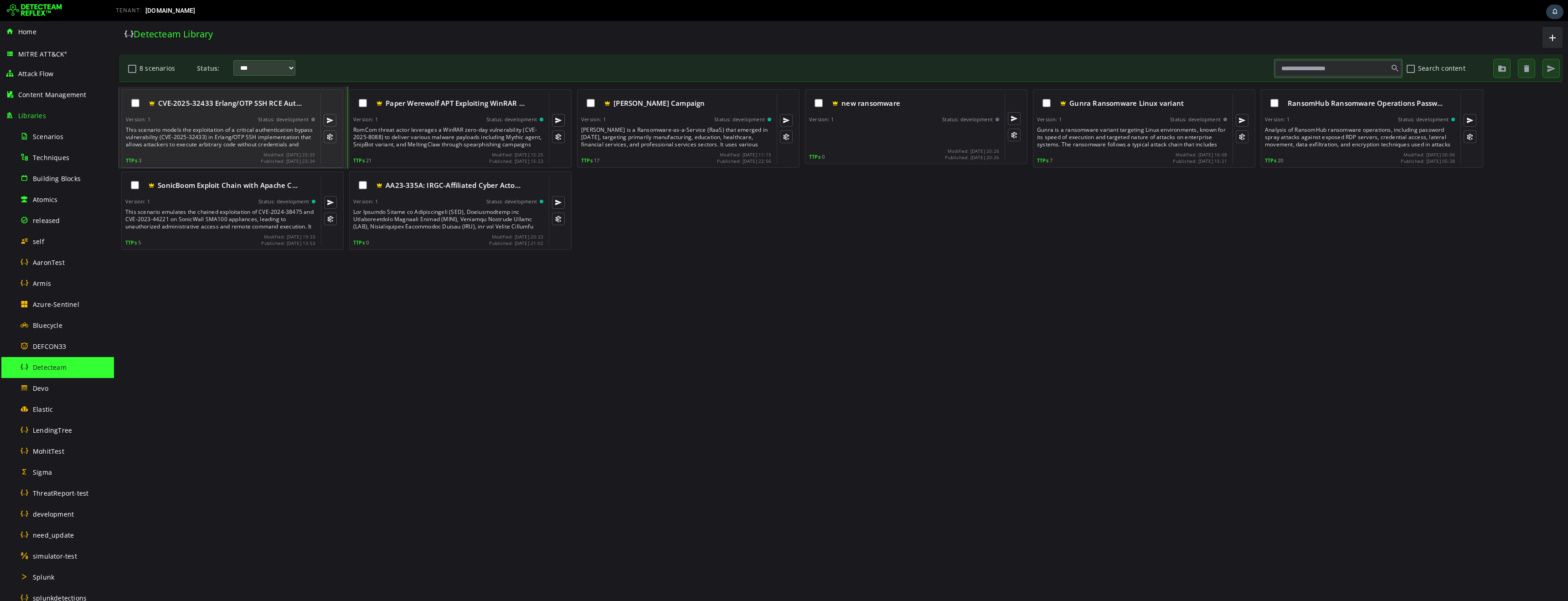
click at [234, 137] on div "This scenario models the exploitation of a critical authentication bypass vulne…" at bounding box center [221, 137] width 191 height 22
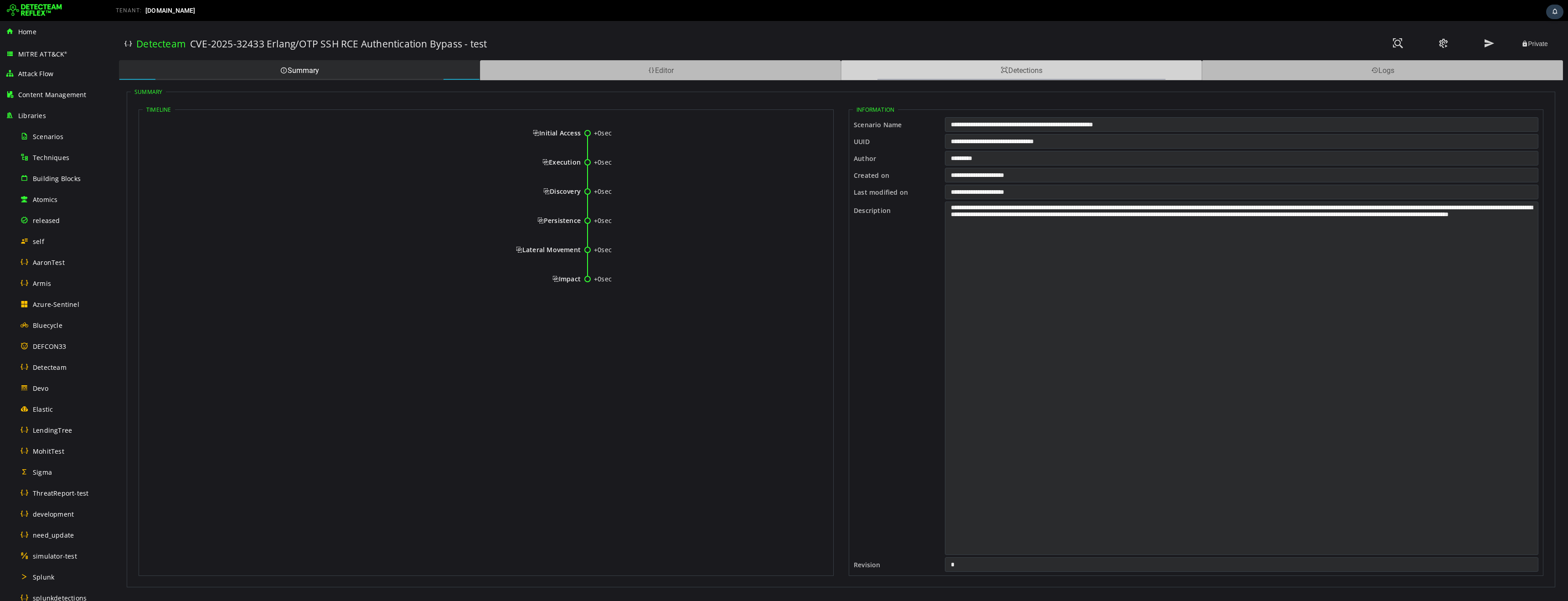
click at [968, 71] on div "Detections" at bounding box center [1021, 70] width 361 height 20
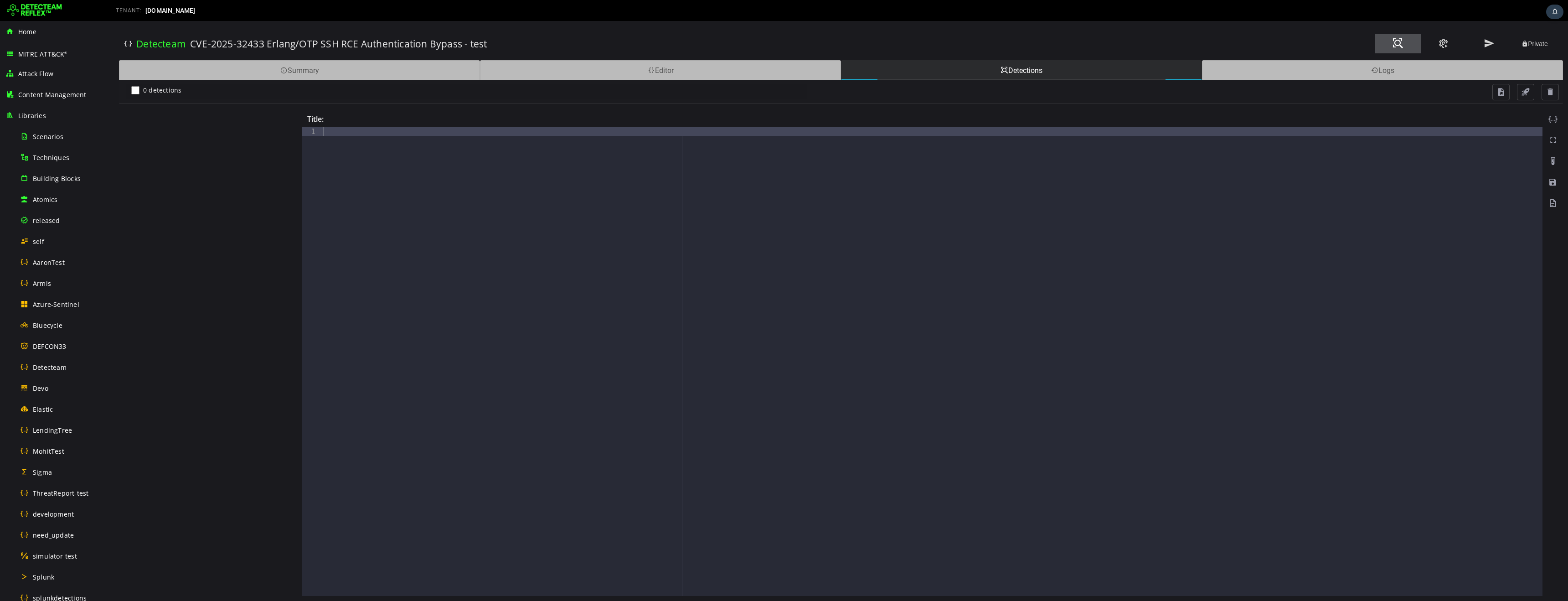
click at [1397, 44] on span at bounding box center [1398, 43] width 11 height 12
click at [50, 222] on span "released" at bounding box center [46, 221] width 27 height 9
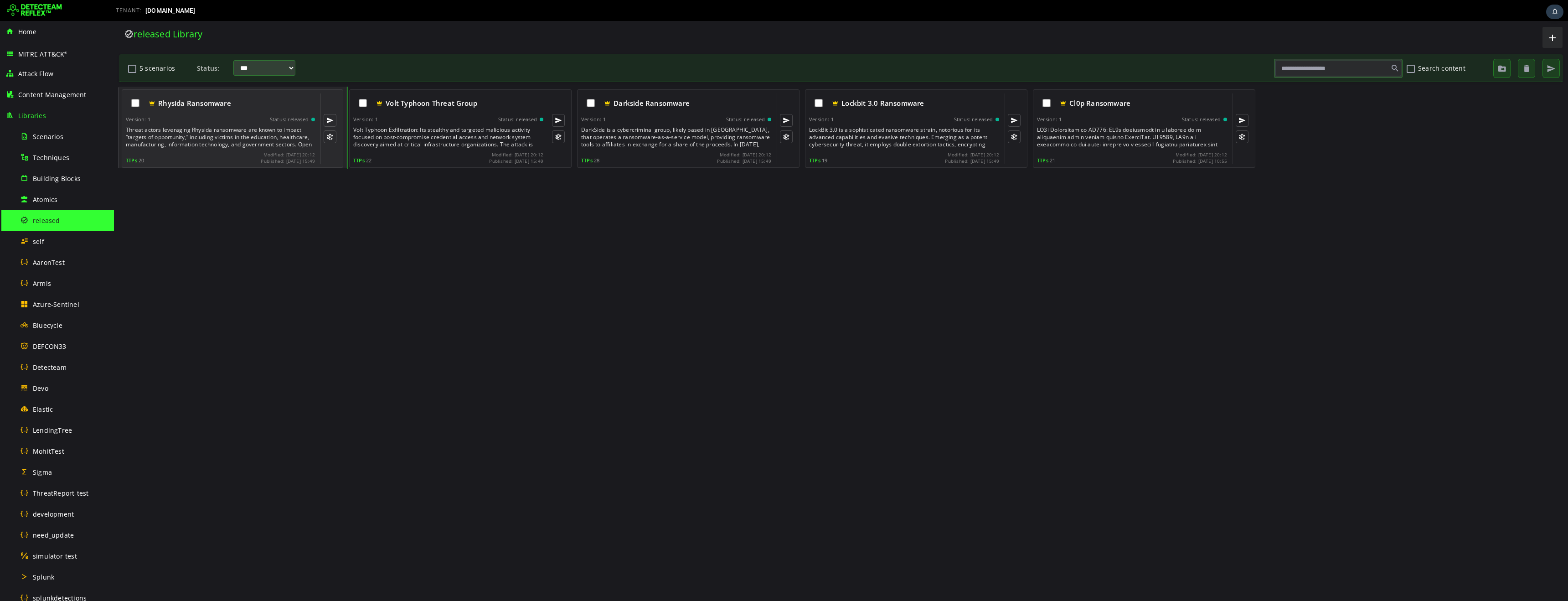
click at [225, 135] on div "Threat actors leveraging Rhysida ransomware are known to impact “targets of opp…" at bounding box center [221, 137] width 191 height 22
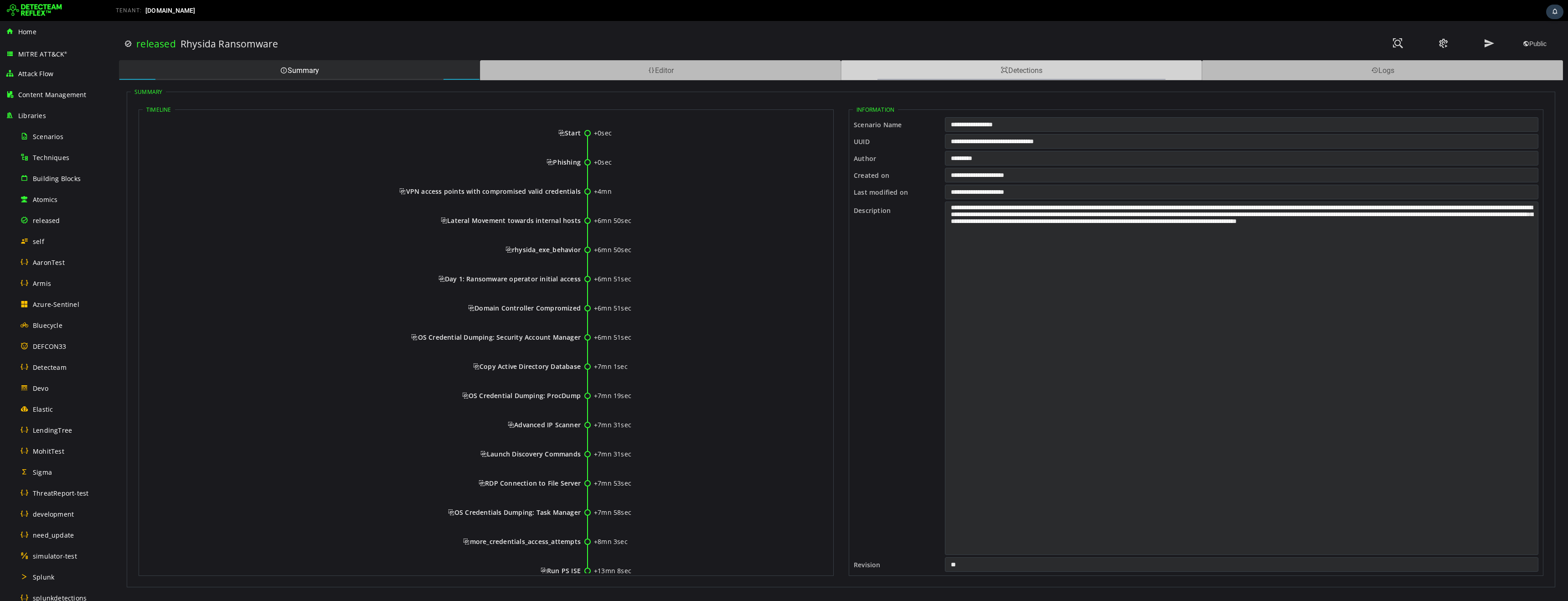
click at [888, 74] on div "Detections" at bounding box center [1021, 70] width 361 height 20
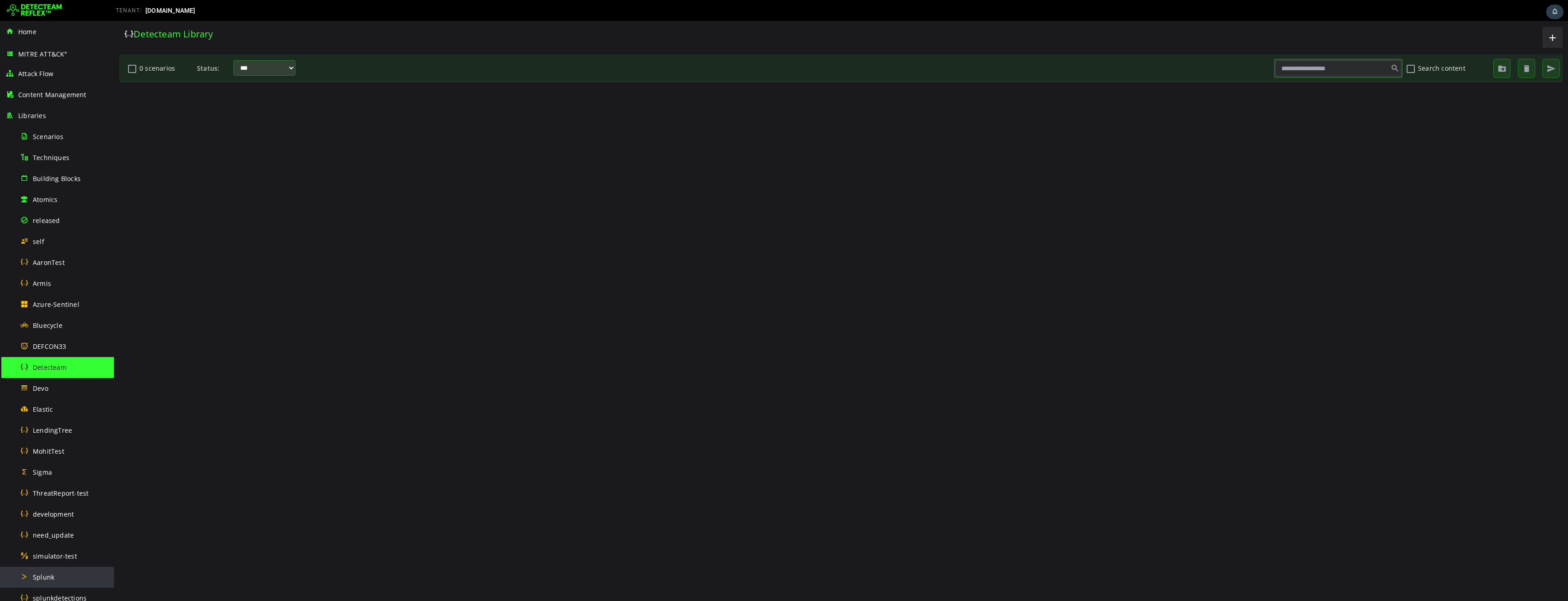
scroll to position [280, 0]
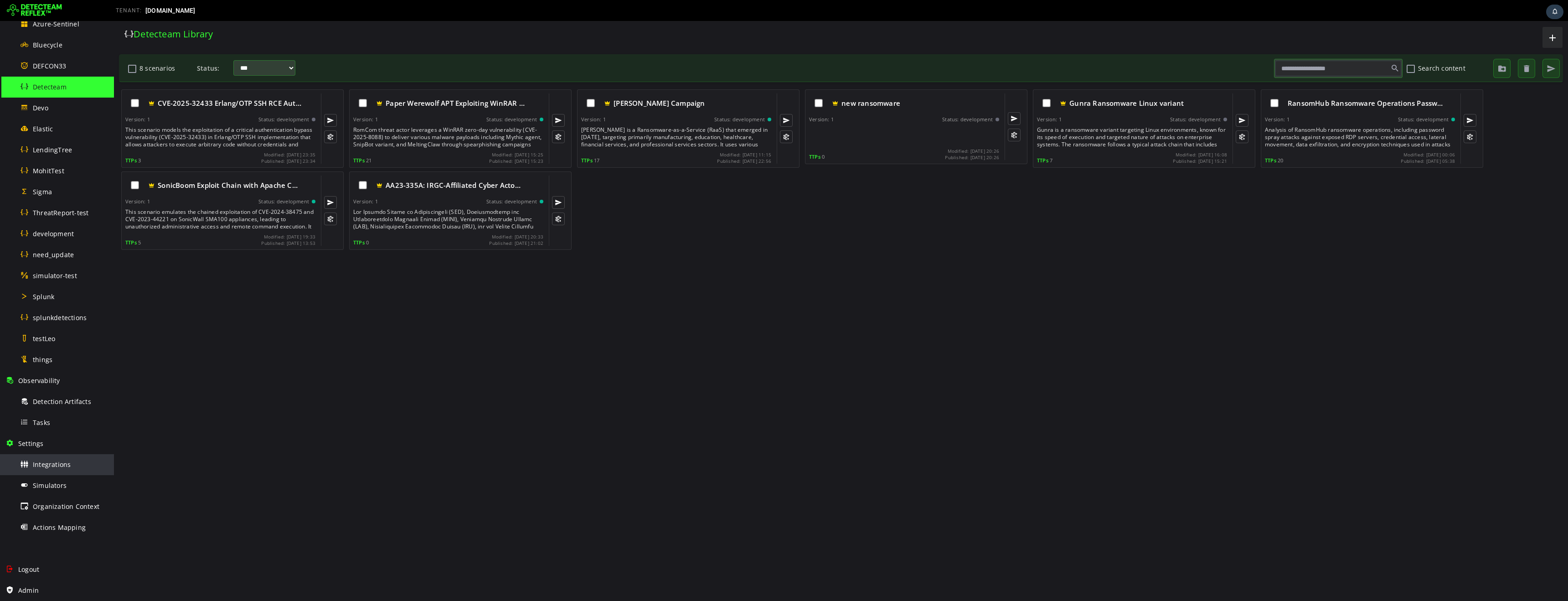
click at [56, 467] on span "Integrations" at bounding box center [51, 465] width 38 height 9
